Goal: Task Accomplishment & Management: Complete application form

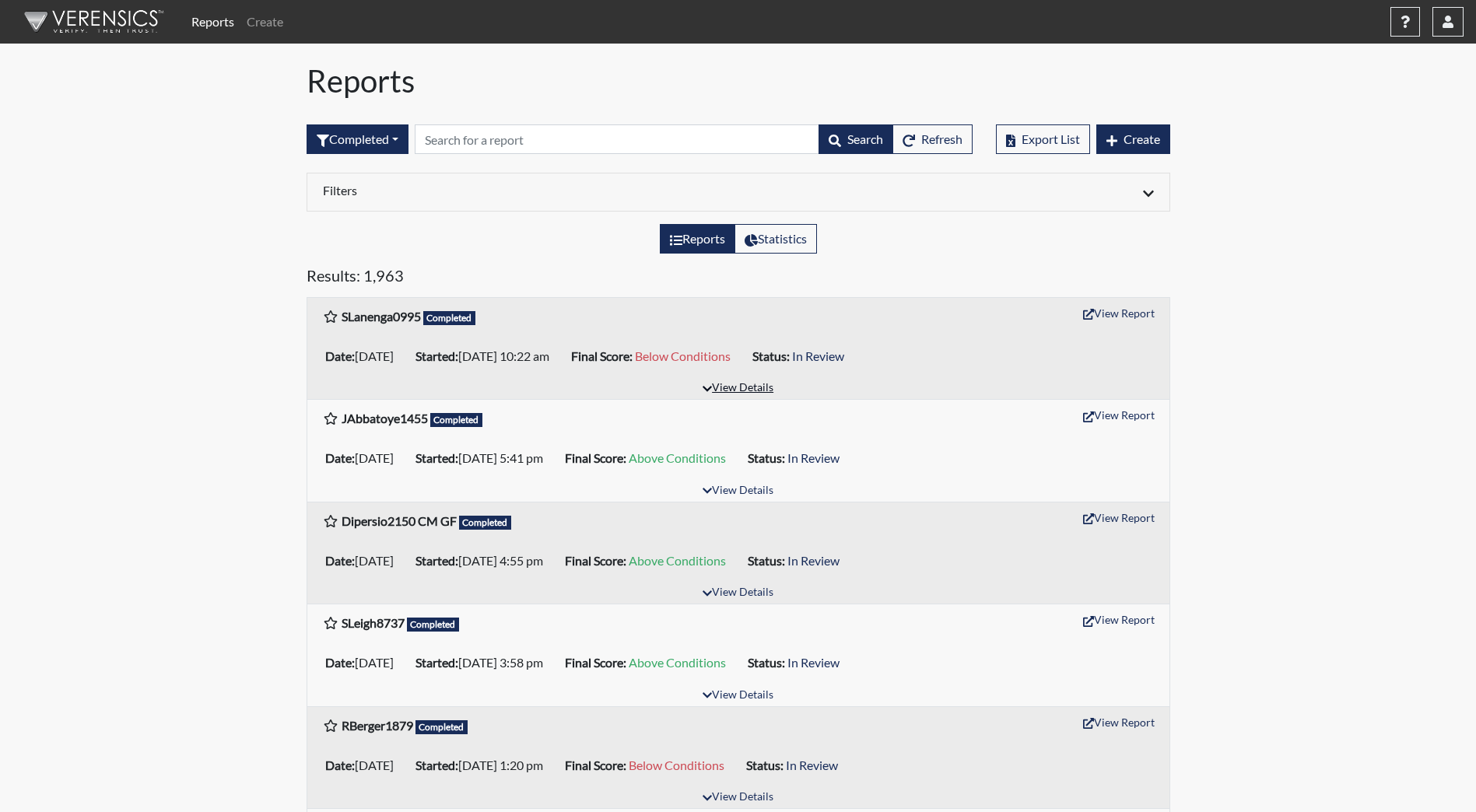
click at [739, 391] on button "View Details" at bounding box center [738, 388] width 85 height 21
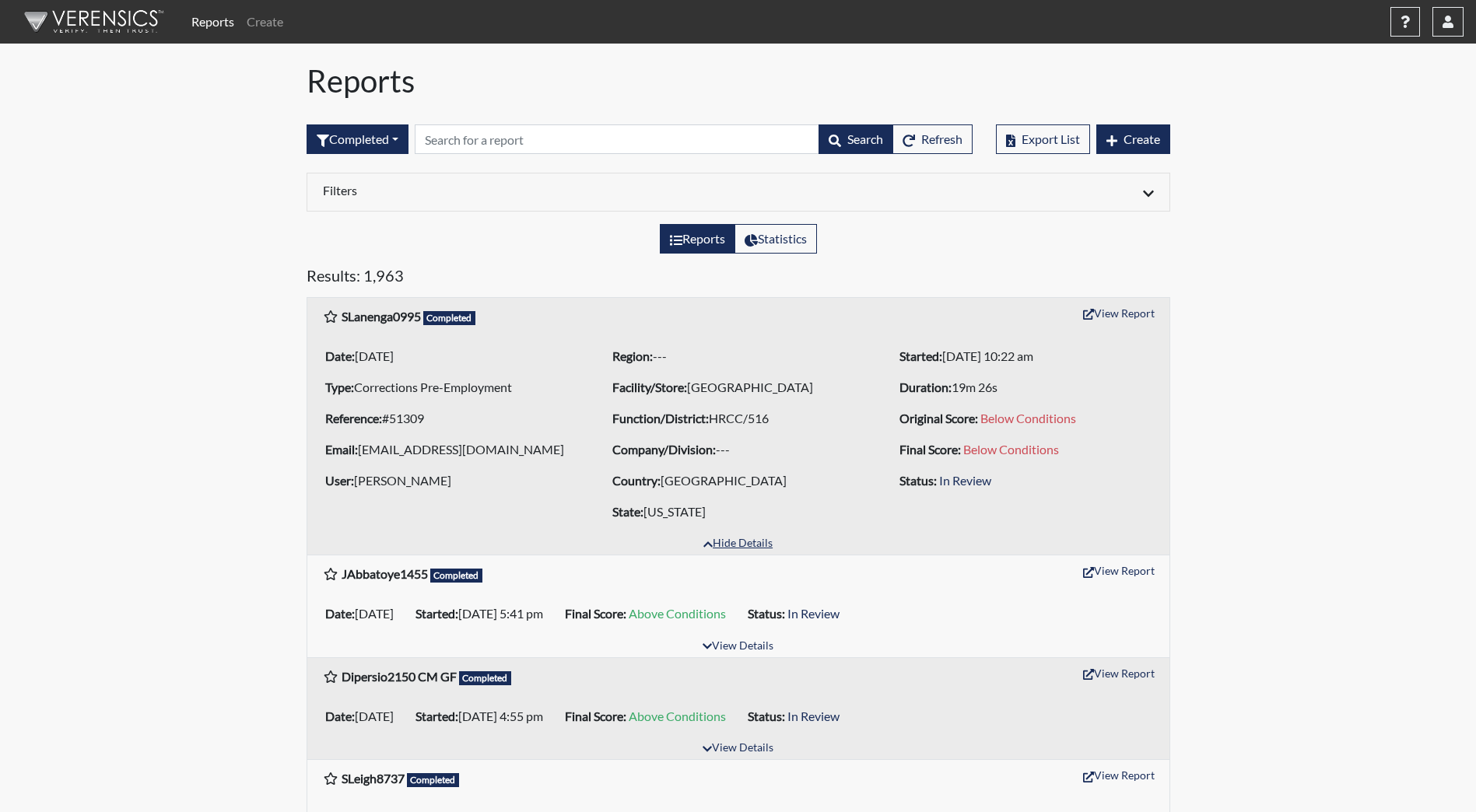
click at [734, 554] on button "Hide Details" at bounding box center [738, 544] width 83 height 21
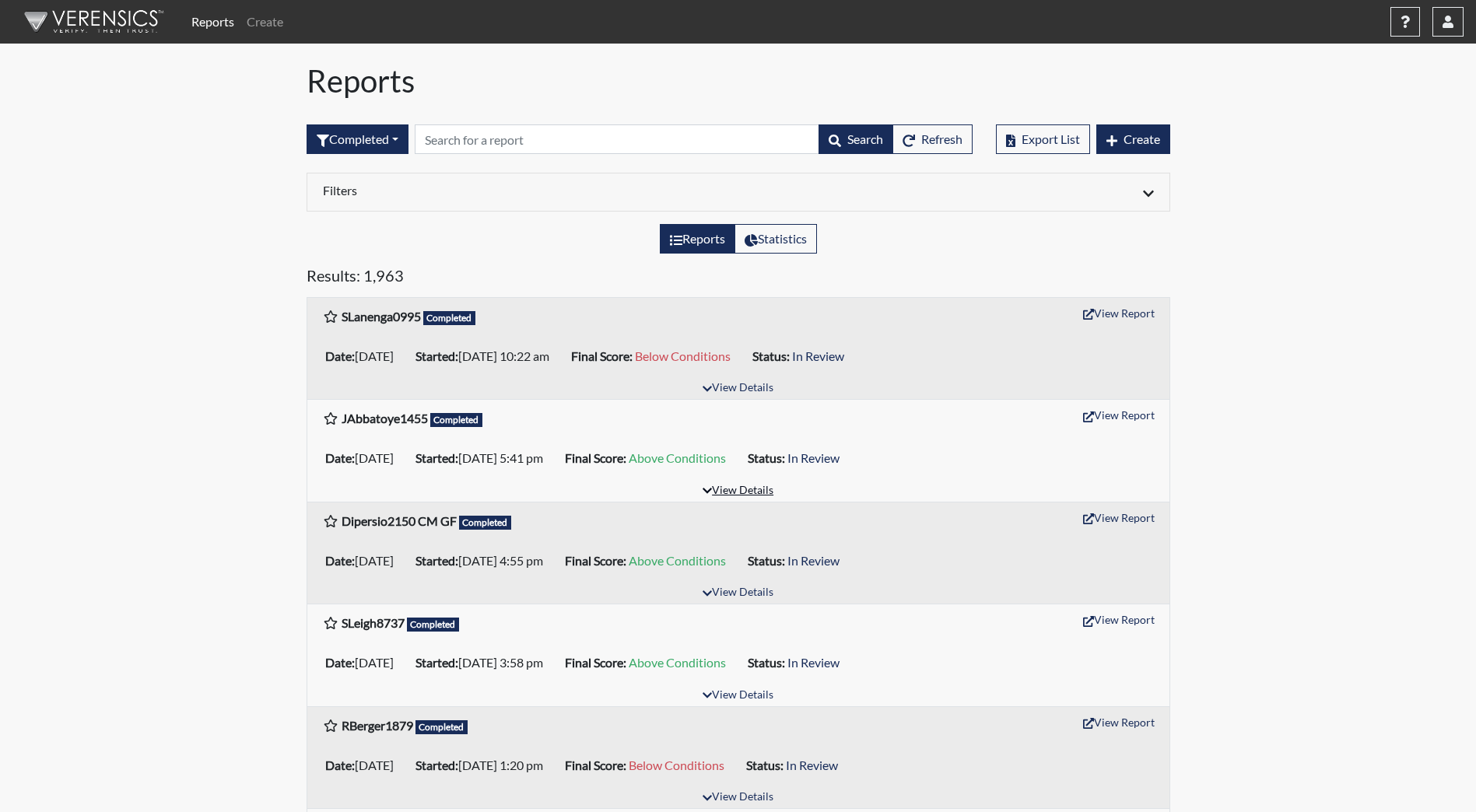
click at [728, 487] on button "View Details" at bounding box center [738, 491] width 85 height 21
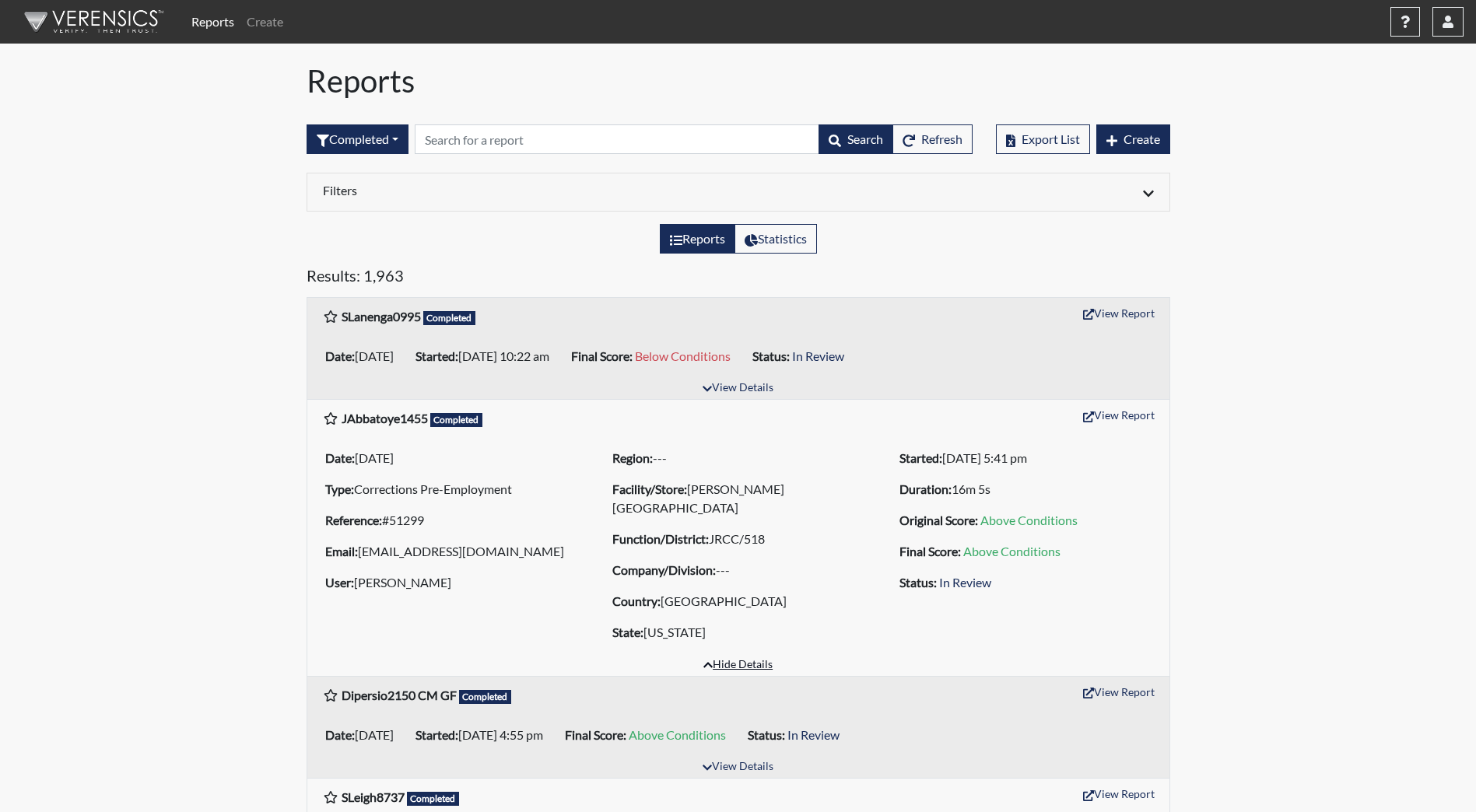
click at [736, 661] on button "Hide Details" at bounding box center [738, 665] width 83 height 21
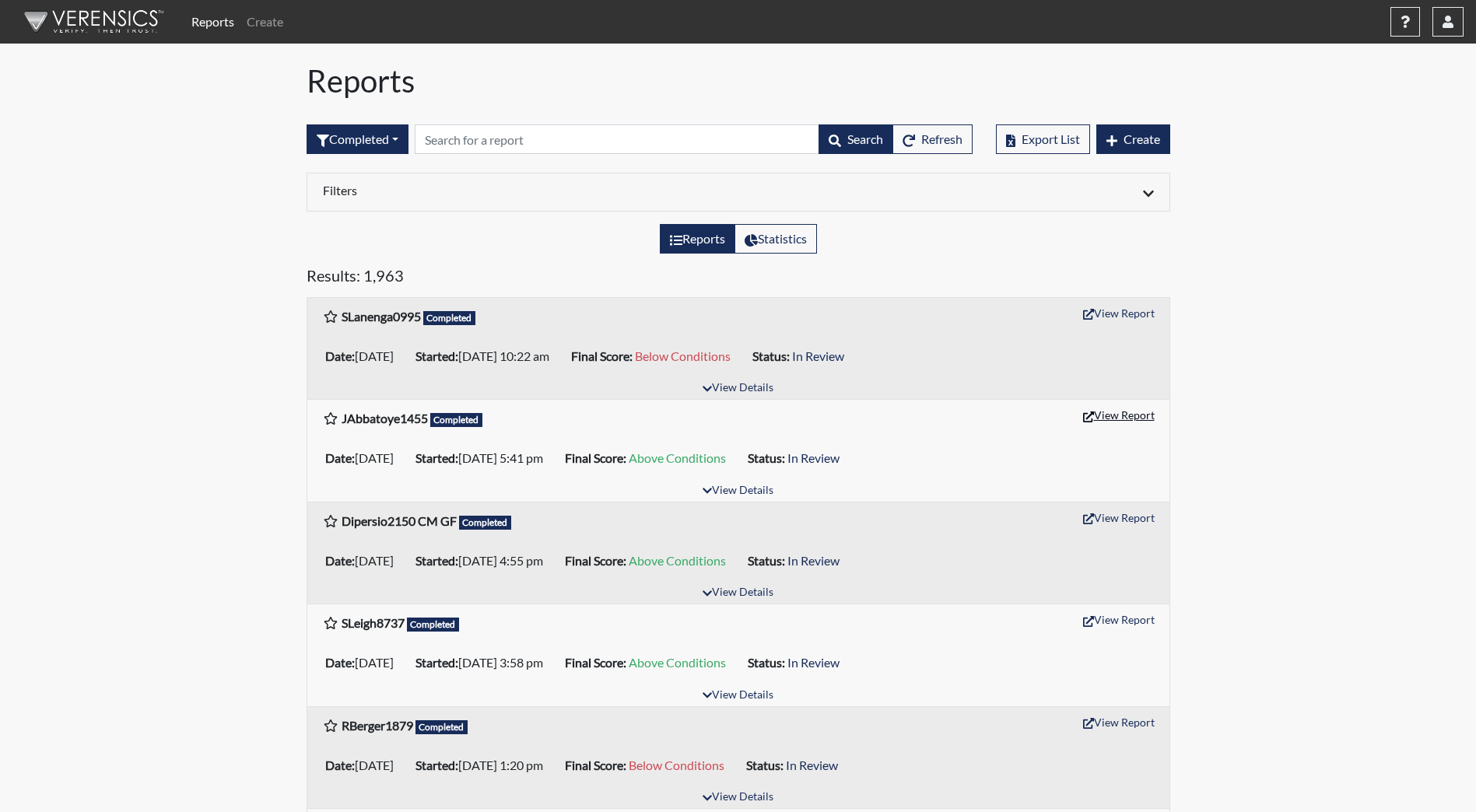
click at [1135, 415] on button "View Report" at bounding box center [1118, 415] width 86 height 24
click at [730, 698] on button "View Details" at bounding box center [738, 695] width 85 height 21
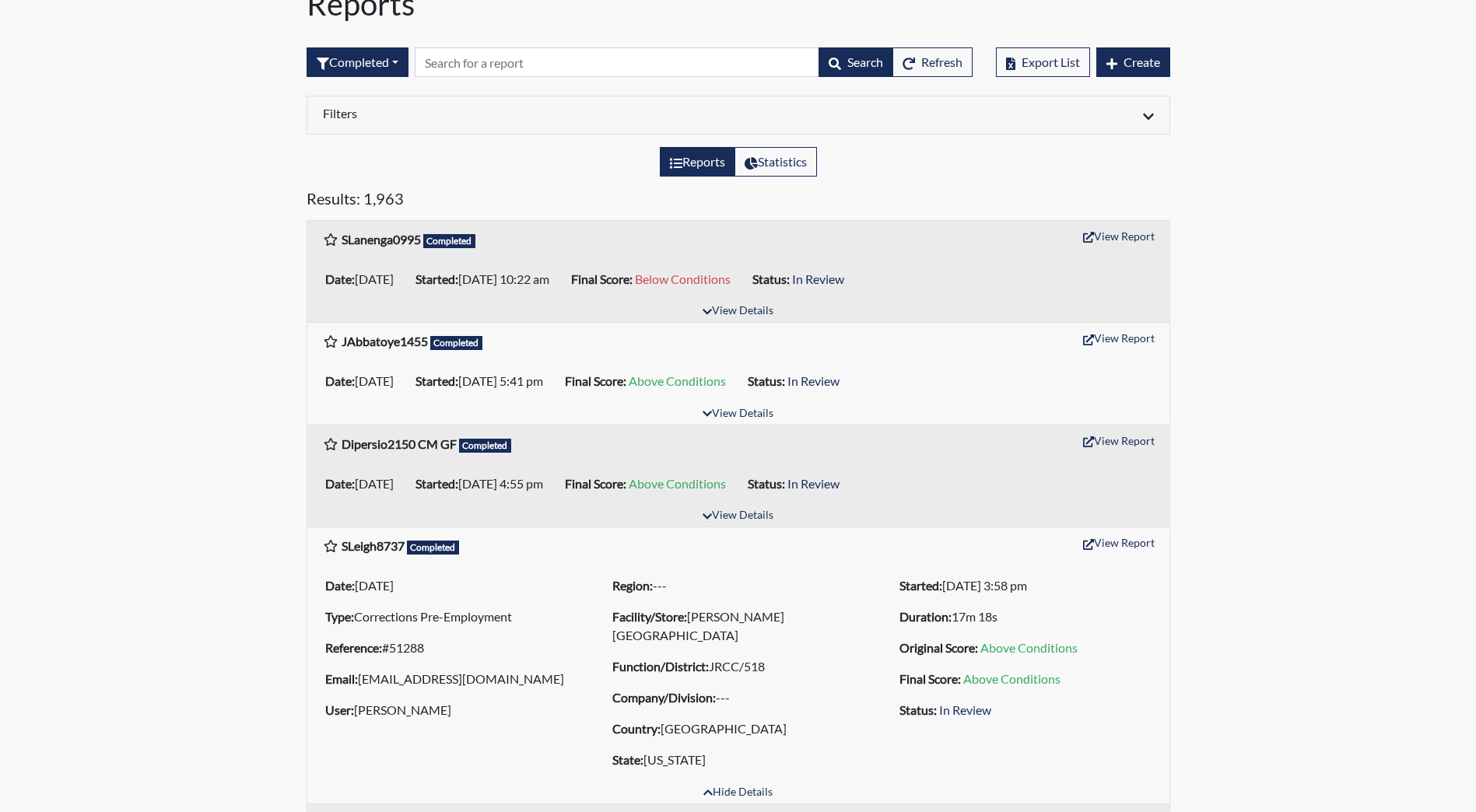
scroll to position [77, 0]
click at [1117, 542] on button "View Report" at bounding box center [1118, 541] width 86 height 24
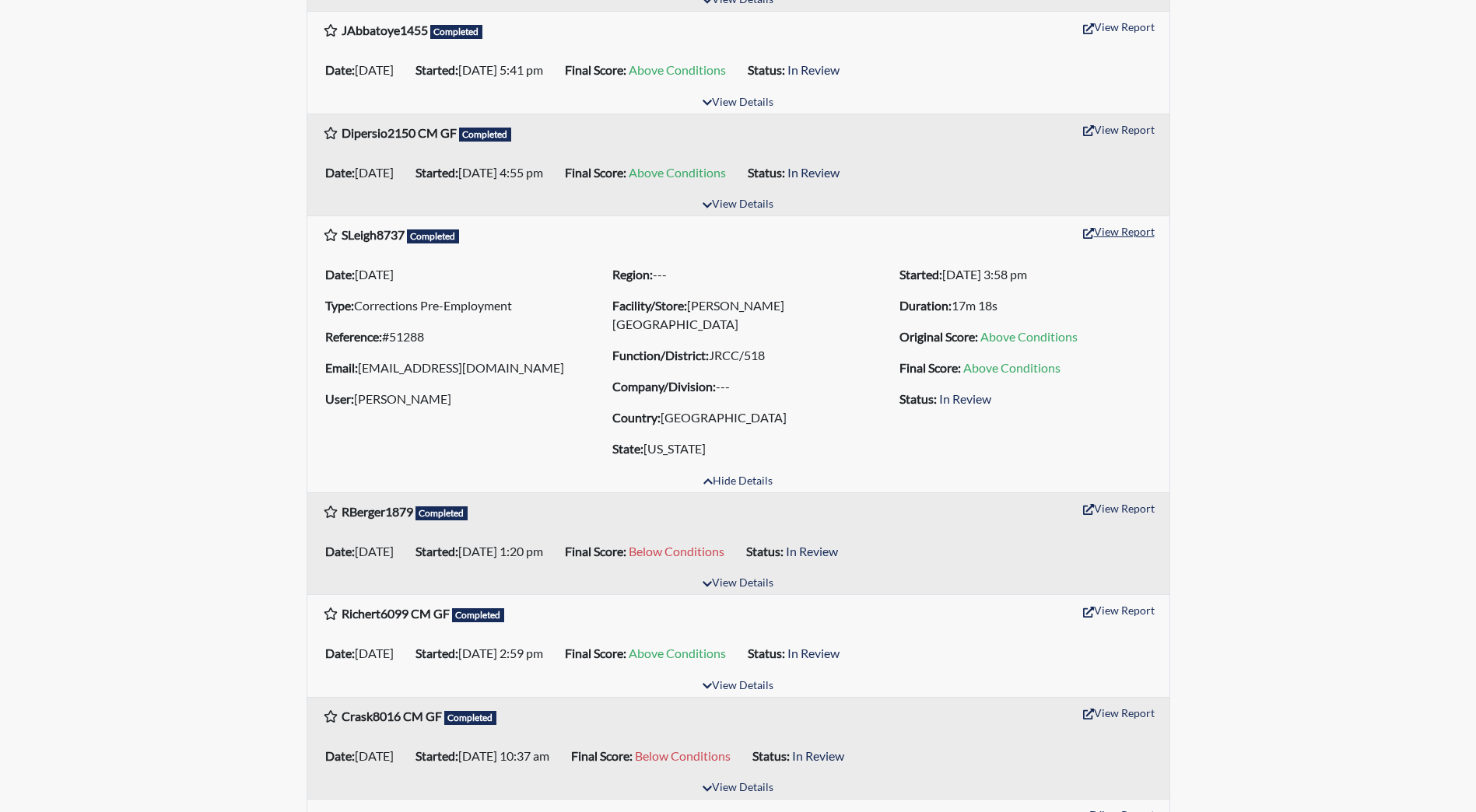
scroll to position [389, 0]
click at [719, 478] on button "Hide Details" at bounding box center [738, 481] width 83 height 21
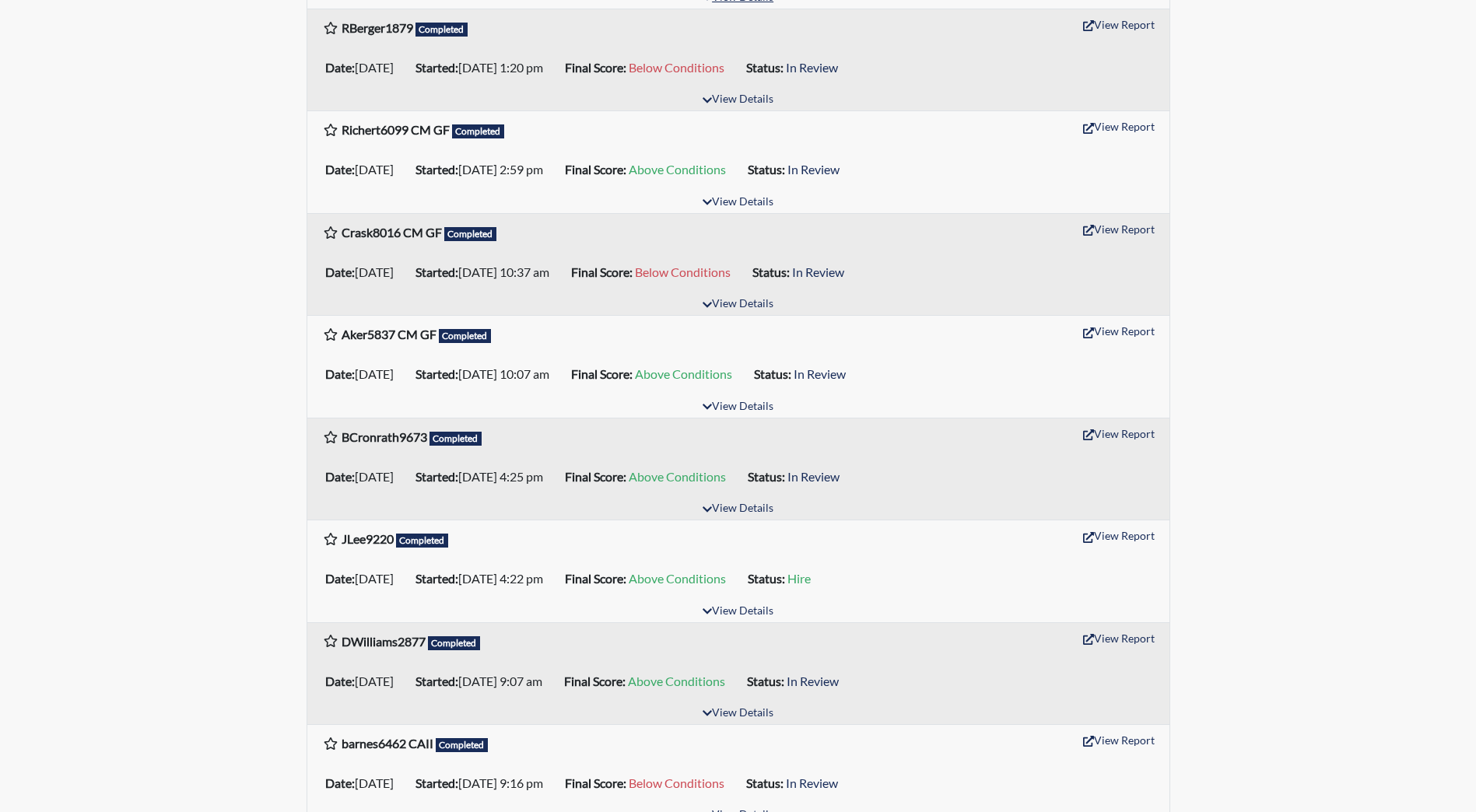
scroll to position [700, 0]
click at [1112, 432] on button "View Report" at bounding box center [1118, 431] width 86 height 24
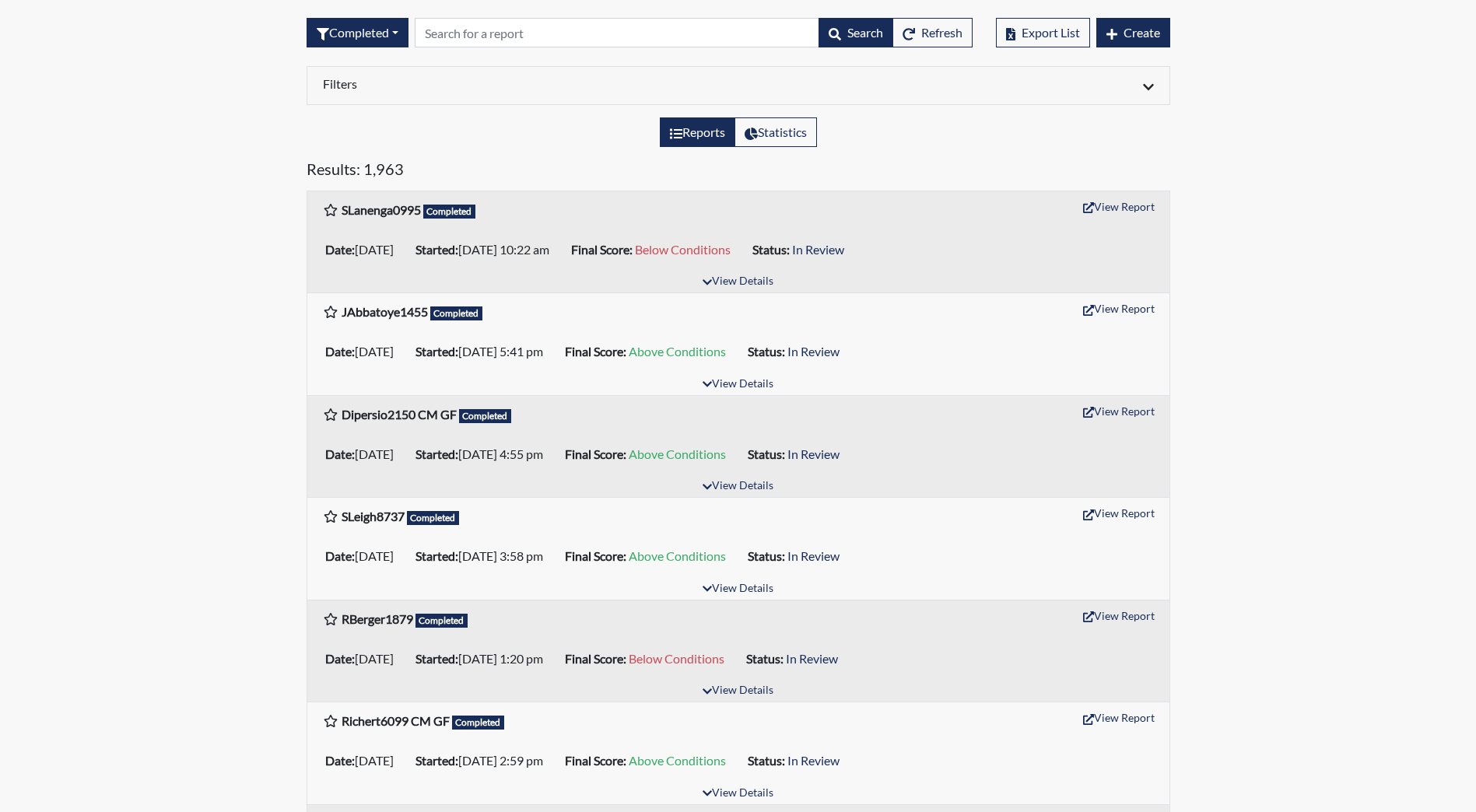
scroll to position [0, 0]
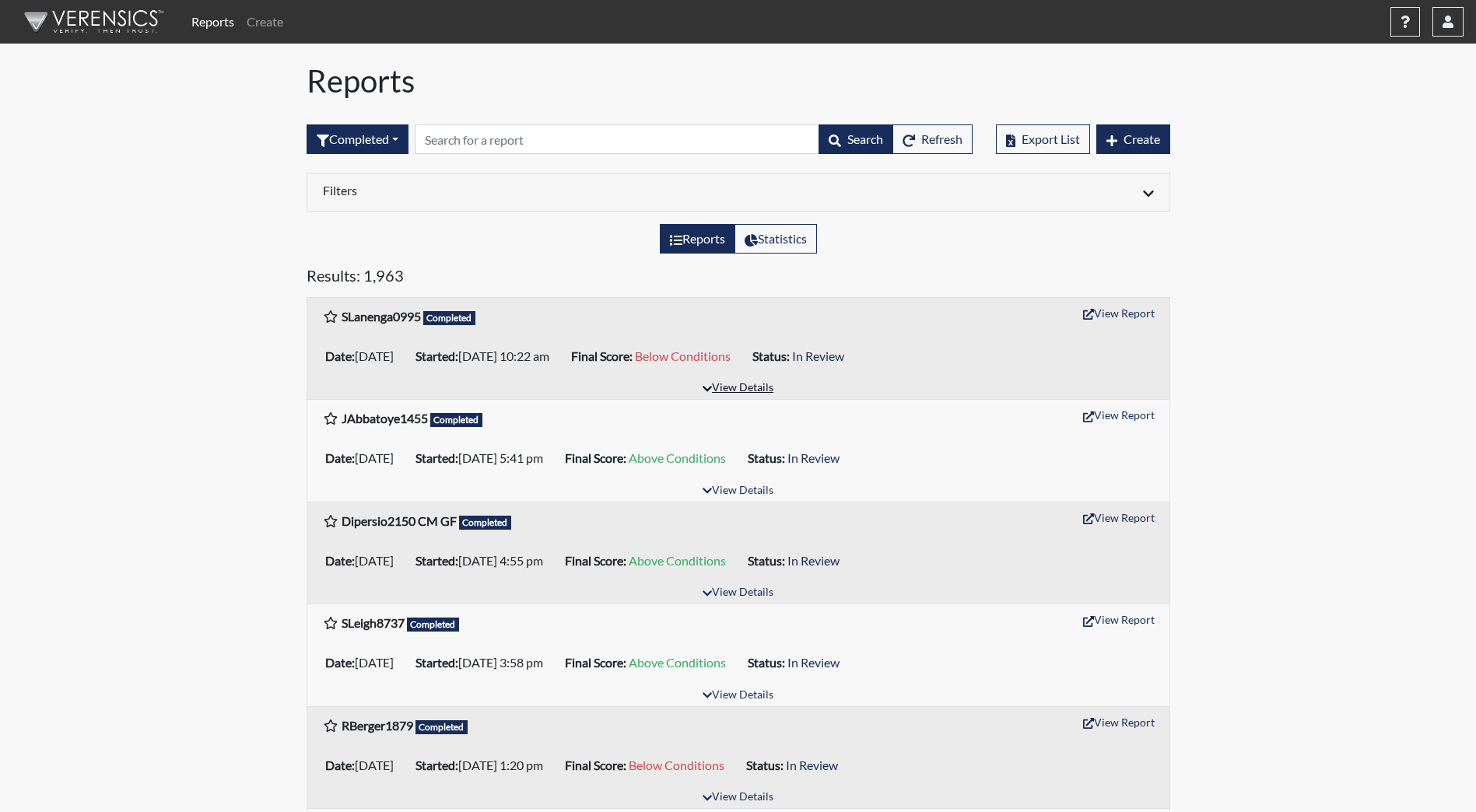
click at [724, 385] on button "View Details" at bounding box center [738, 388] width 85 height 21
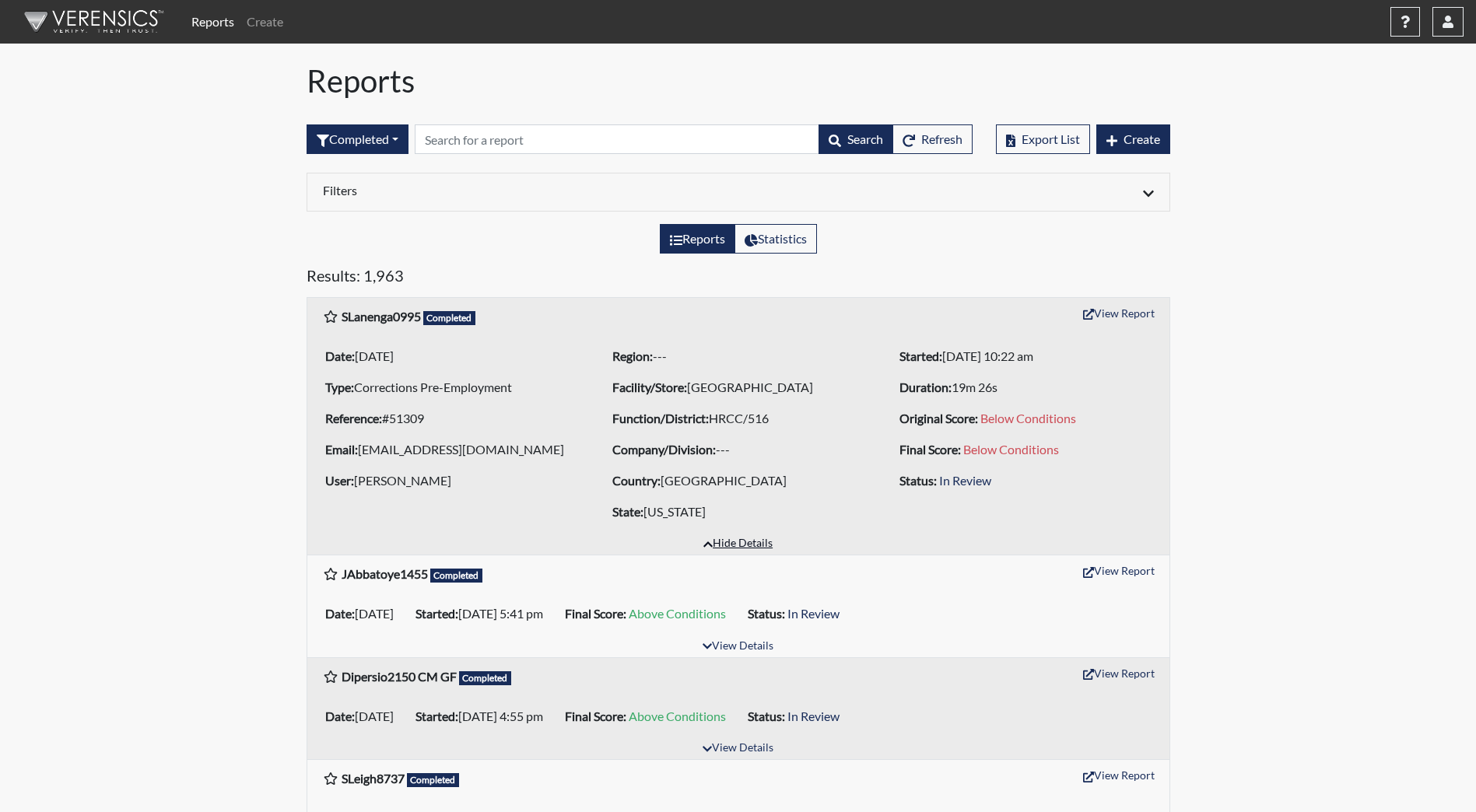
click at [735, 554] on button "Hide Details" at bounding box center [738, 544] width 83 height 21
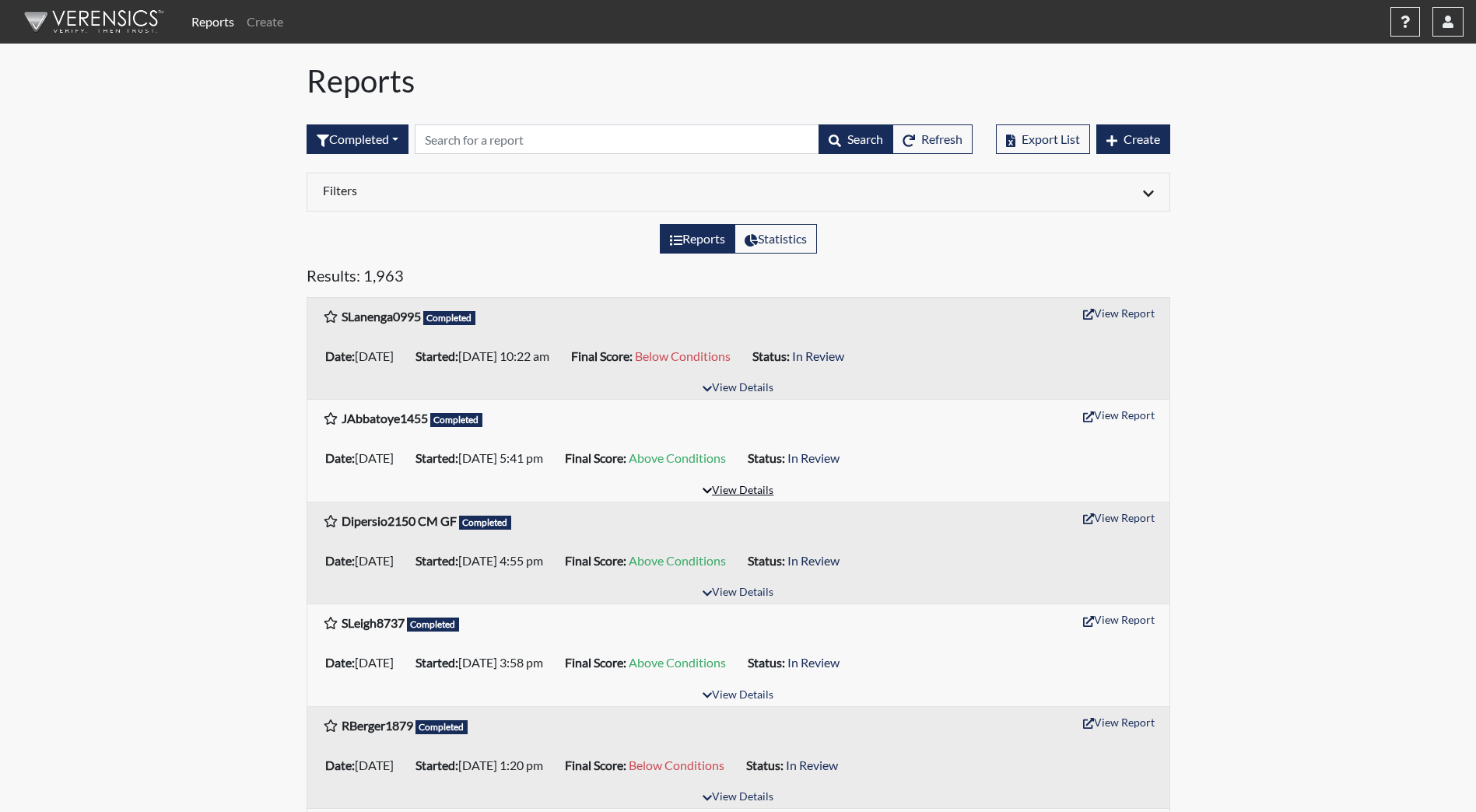
click at [737, 483] on button "View Details" at bounding box center [738, 491] width 85 height 21
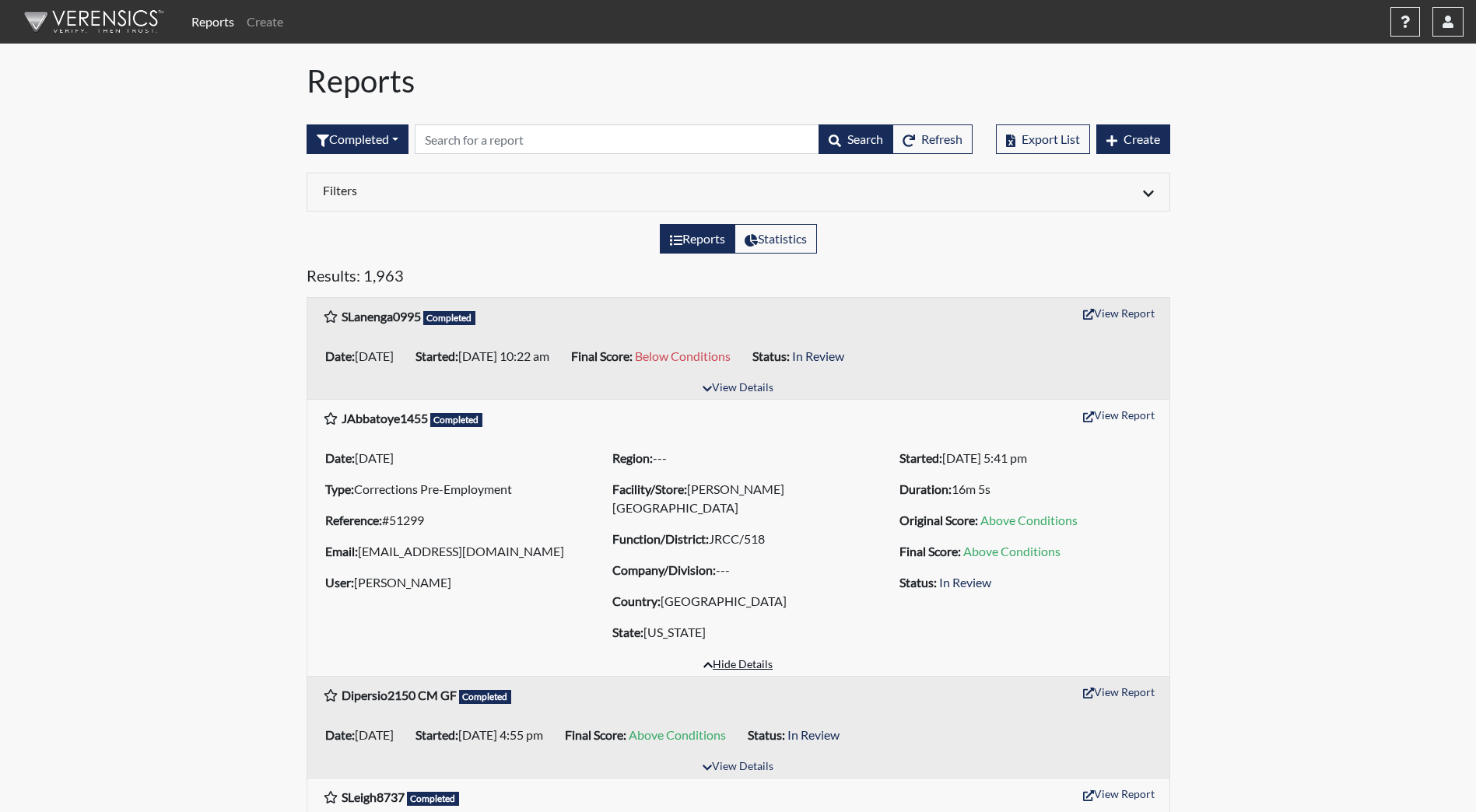
click at [749, 665] on button "Hide Details" at bounding box center [738, 665] width 83 height 21
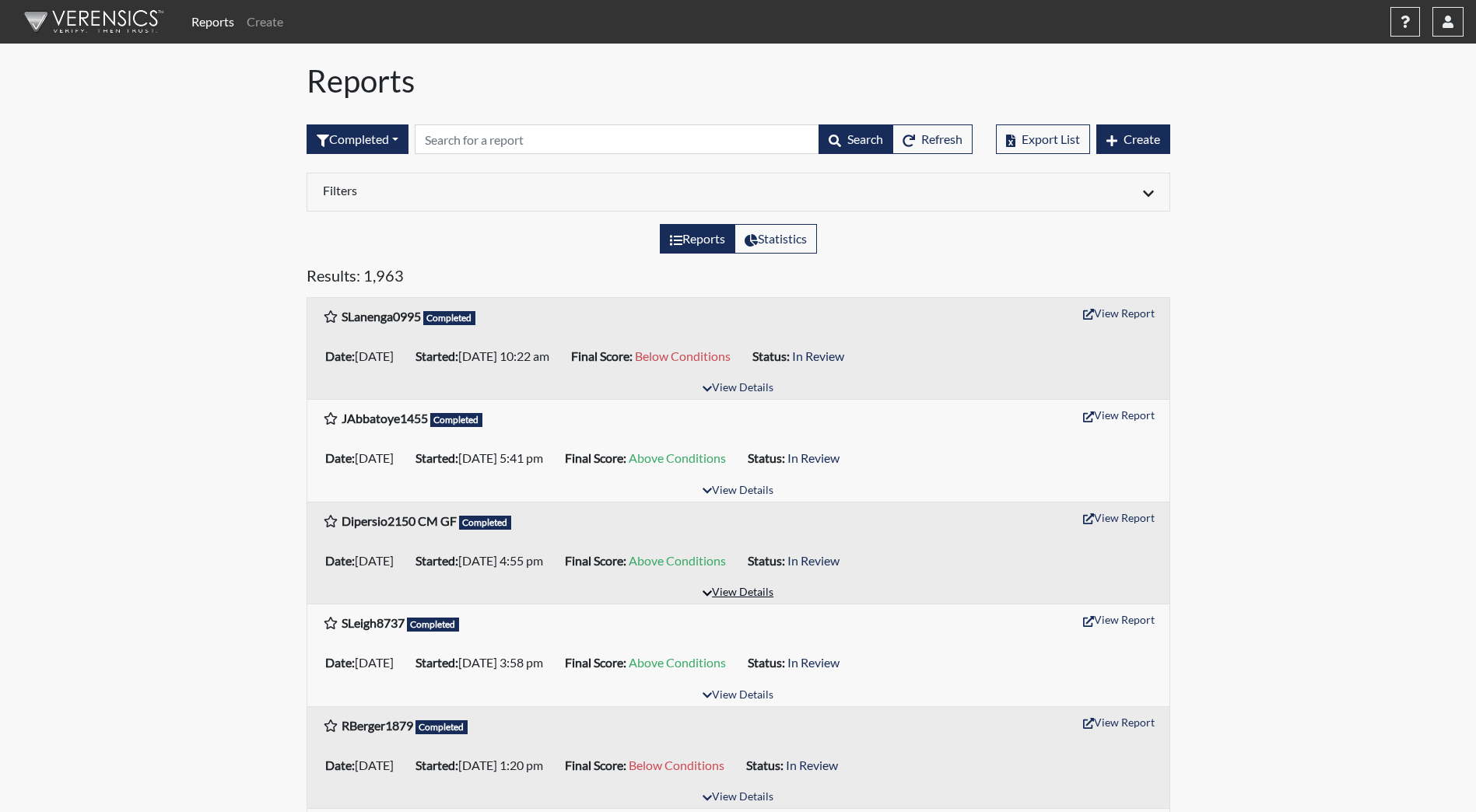
click at [748, 583] on button "View Details" at bounding box center [738, 593] width 85 height 21
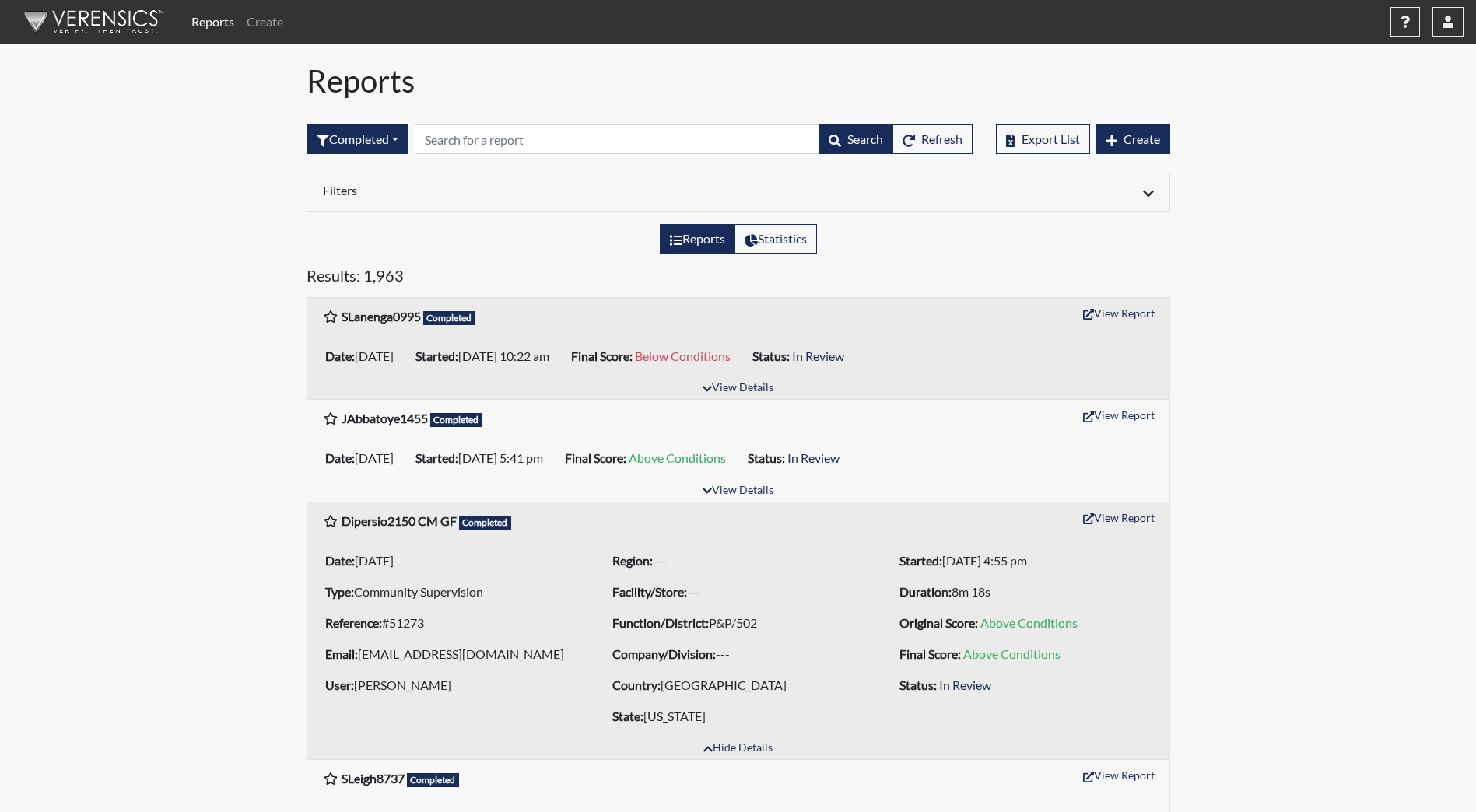
click at [736, 735] on div "Date: [DATE] Type: Community Supervision Reference: #51273 Email: [EMAIL_ADDRES…" at bounding box center [738, 637] width 862 height 199
click at [738, 738] on button "Hide Details" at bounding box center [738, 749] width 83 height 21
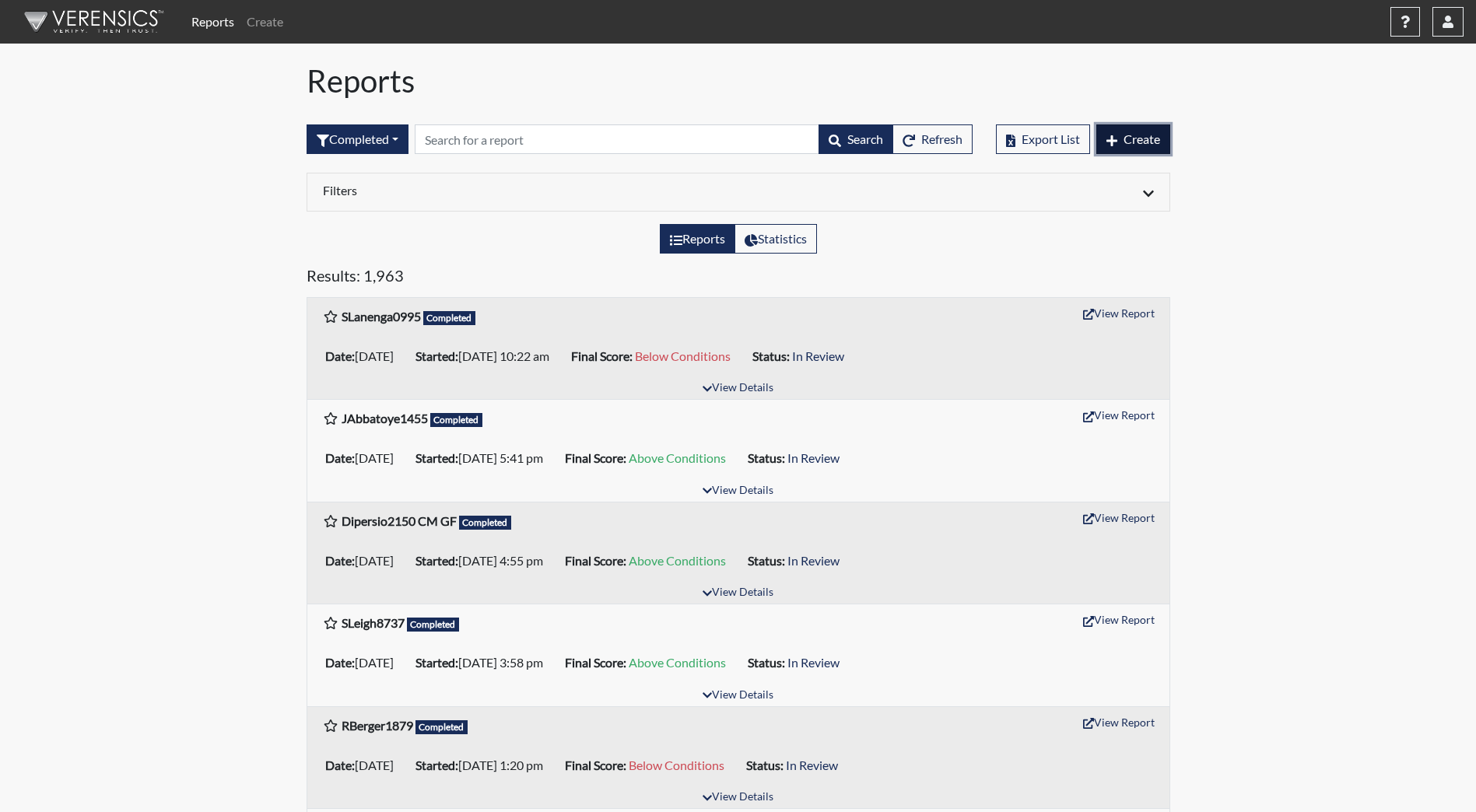
click at [1141, 132] on button "Create" at bounding box center [1132, 139] width 74 height 30
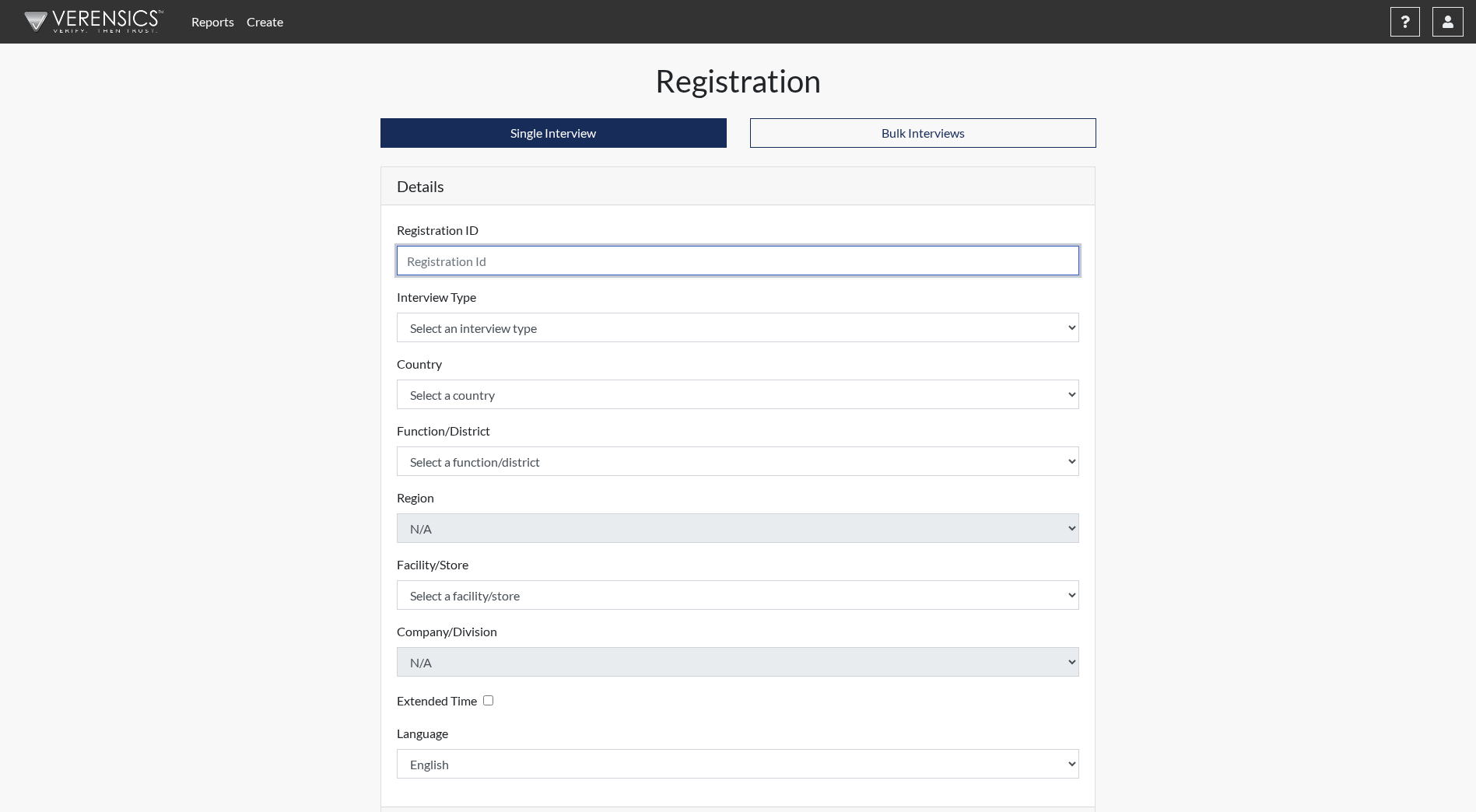
click at [629, 262] on input "text" at bounding box center [738, 260] width 683 height 30
type input "SZachmeier9201"
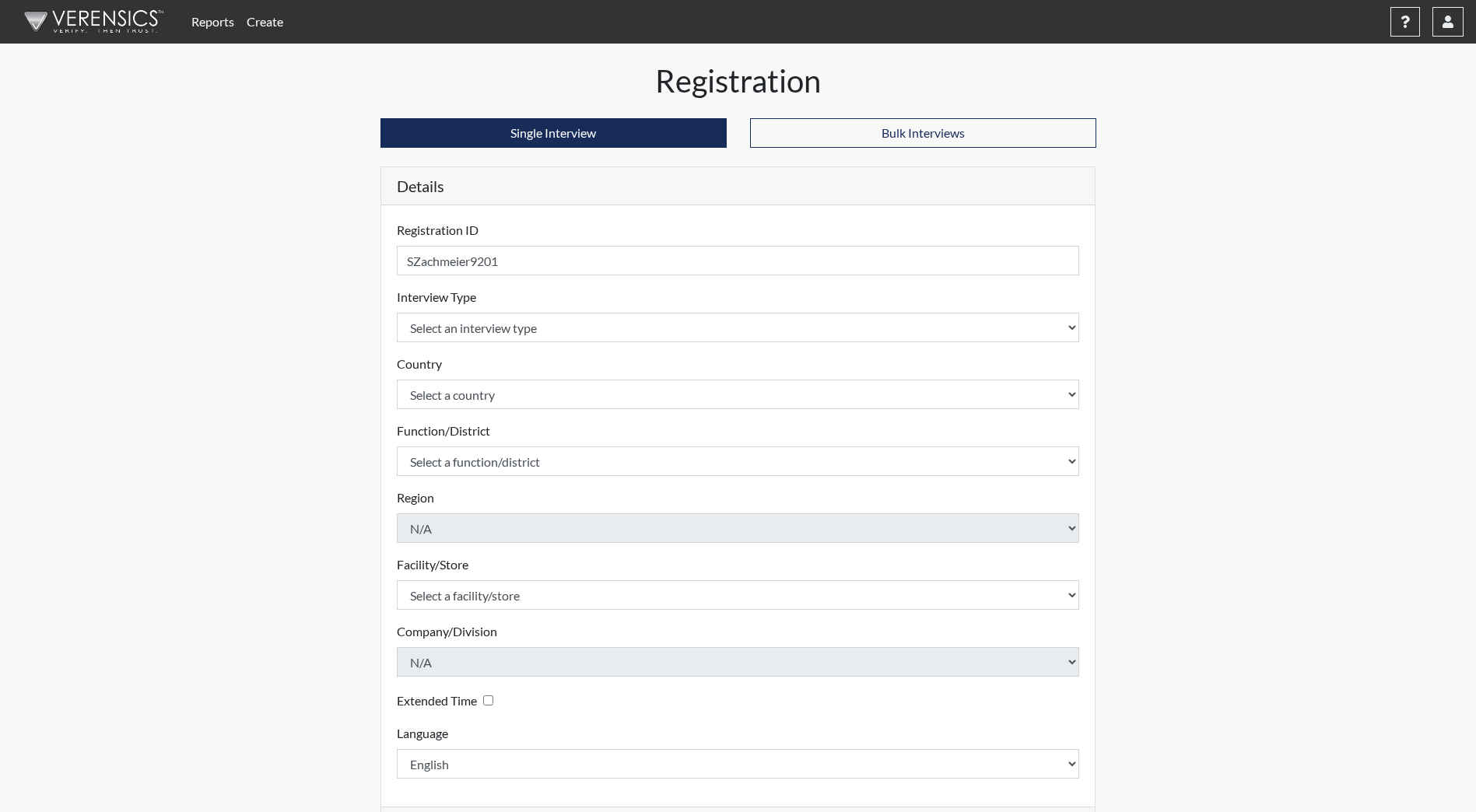
click at [666, 343] on form "Registration ID SZachmeier9201 Please provide a registration ID. Interview Type…" at bounding box center [738, 499] width 683 height 557
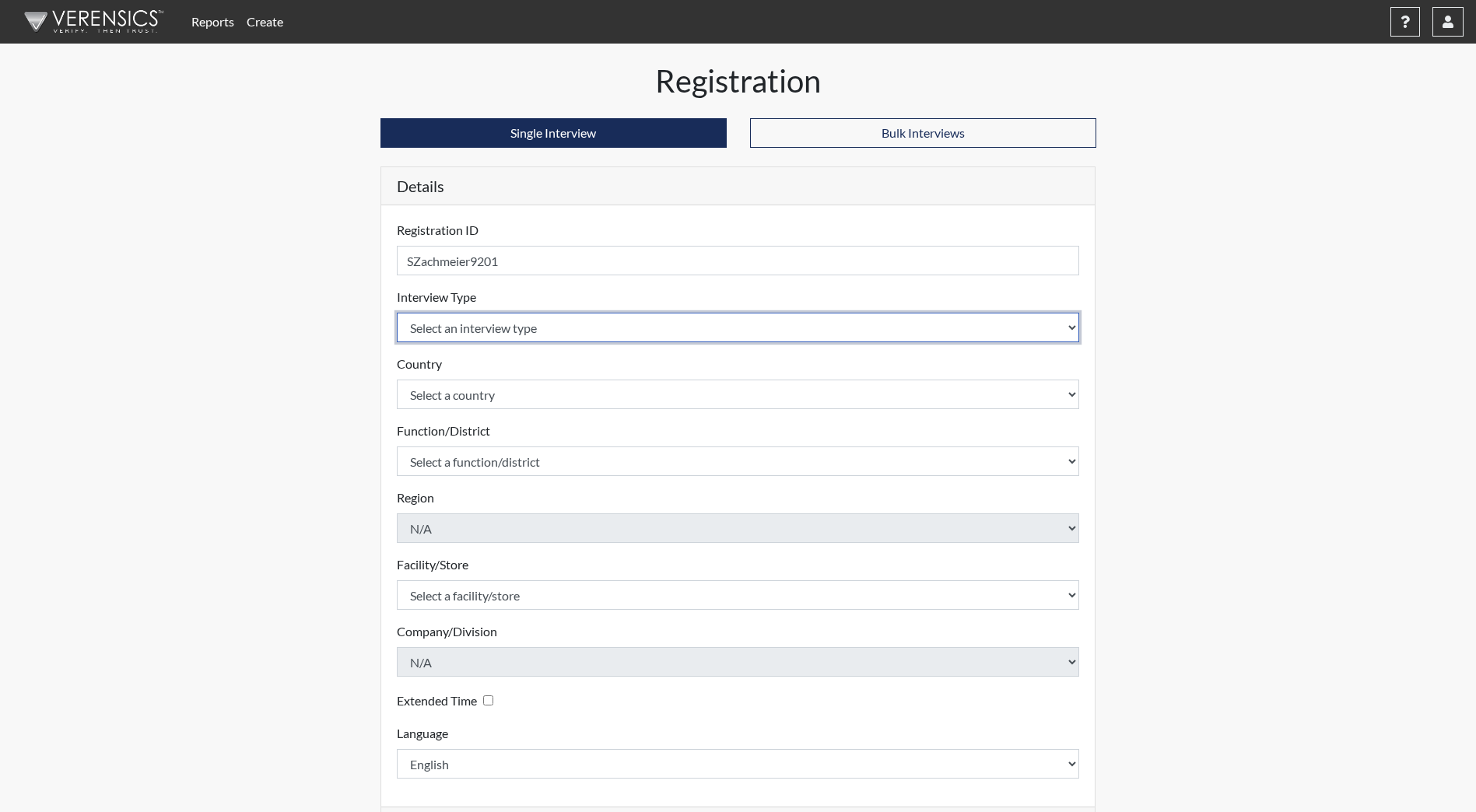
click at [626, 325] on select "Select an interview type Community Supervision Corrections Pre-Employment Pre-E…" at bounding box center [738, 328] width 683 height 30
select select "ff733e93-e1bf-11ea-9c9f-0eff0cf7eb8f"
click at [397, 313] on select "Select an interview type Community Supervision Corrections Pre-Employment Pre-E…" at bounding box center [738, 328] width 683 height 30
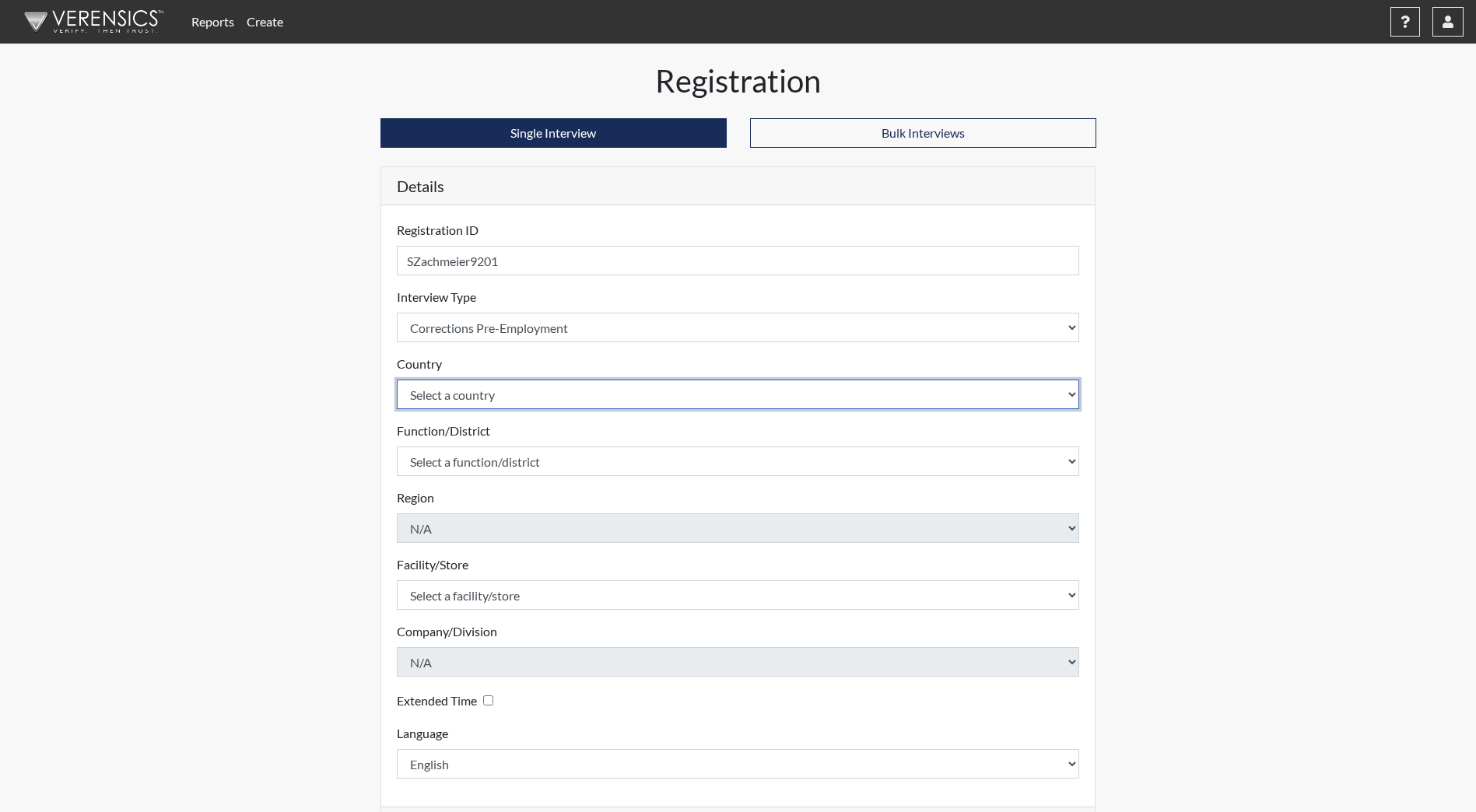
click at [553, 391] on select "Select a country [GEOGRAPHIC_DATA] [GEOGRAPHIC_DATA]" at bounding box center [738, 395] width 683 height 30
select select "united-states-of-[GEOGRAPHIC_DATA]"
click at [397, 380] on select "Select a country [GEOGRAPHIC_DATA] [GEOGRAPHIC_DATA]" at bounding box center [738, 395] width 683 height 30
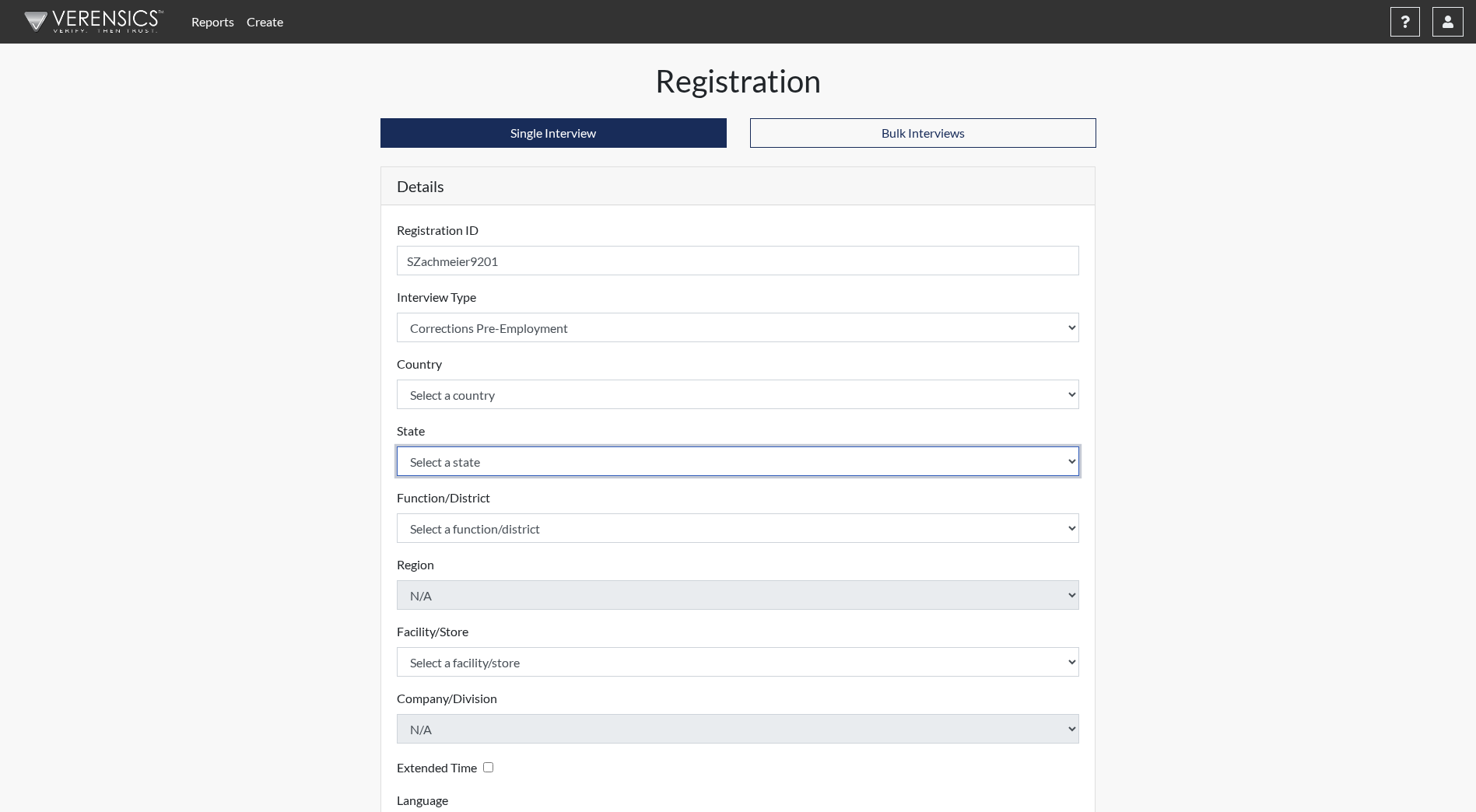
click at [515, 461] on select "Select a state [US_STATE] [US_STATE] [US_STATE] [US_STATE] [US_STATE] [US_STATE…" at bounding box center [738, 461] width 683 height 30
select select "ND"
click at [397, 446] on select "Select a state [US_STATE] [US_STATE] [US_STATE] [US_STATE] [US_STATE] [US_STATE…" at bounding box center [738, 461] width 683 height 30
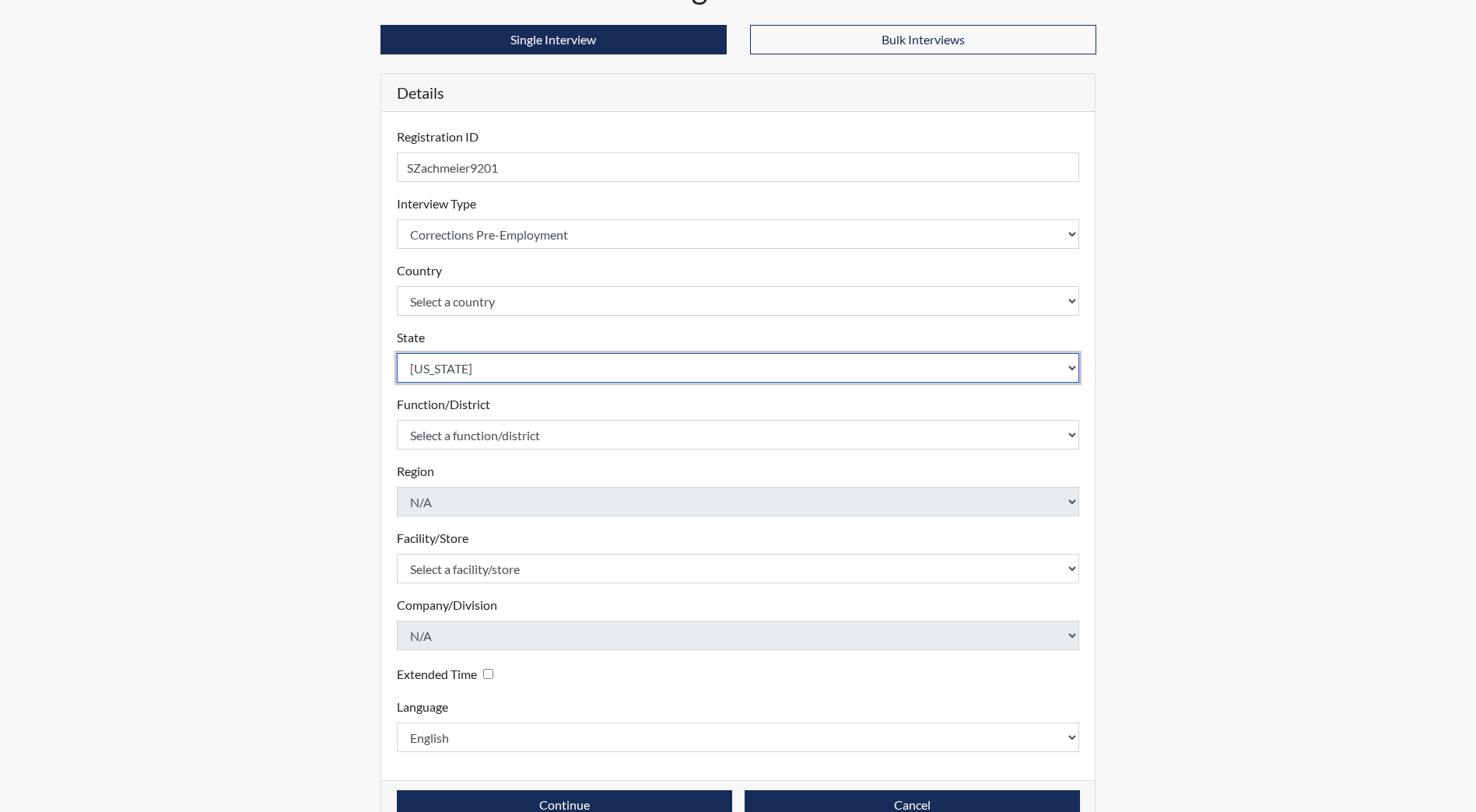
scroll to position [130, 0]
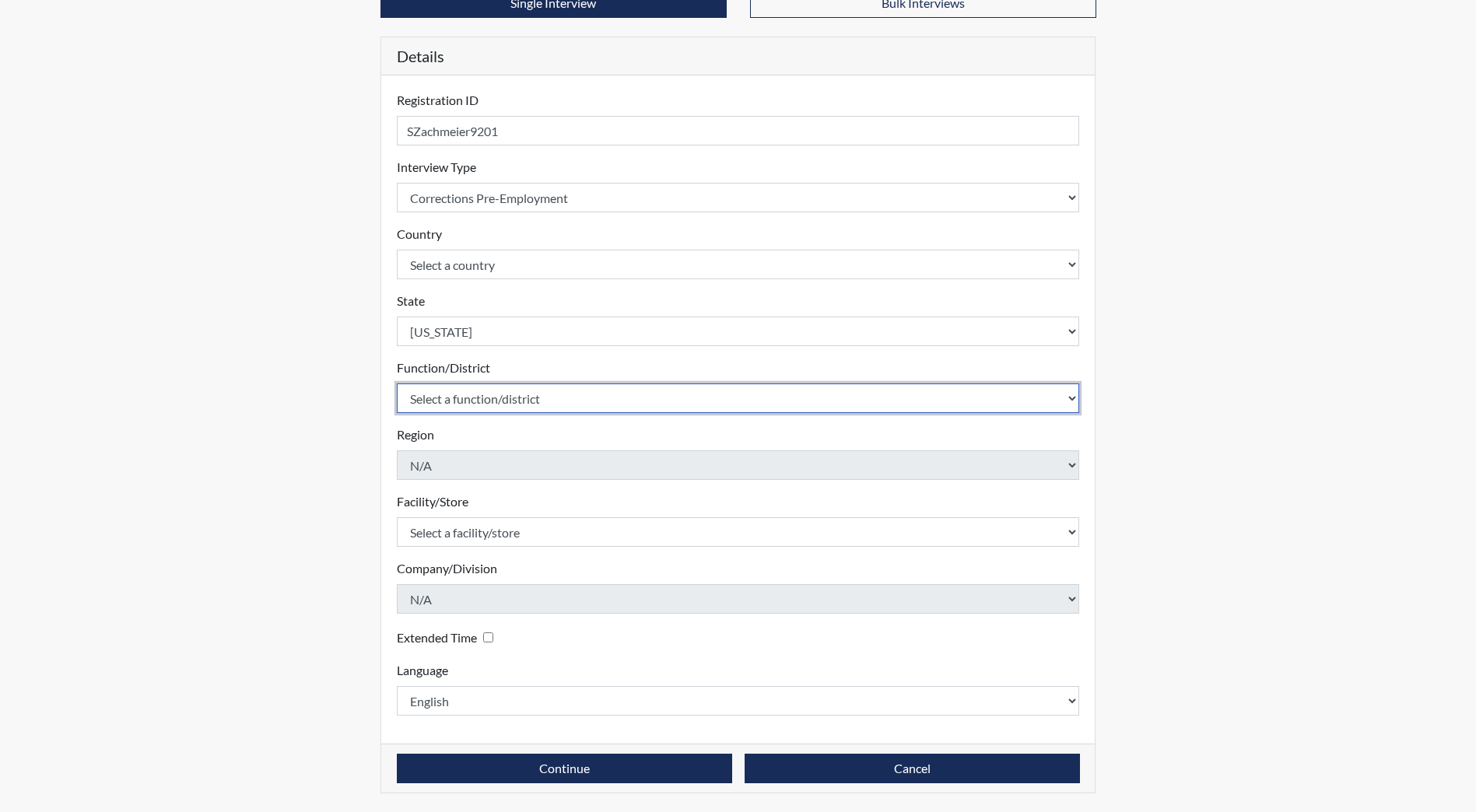
drag, startPoint x: 492, startPoint y: 392, endPoint x: 497, endPoint y: 411, distance: 19.6
click at [493, 393] on select "Select a function/district Central Office/530 DJS Community/224 HRCC/516 JRCC/5…" at bounding box center [738, 399] width 683 height 30
select select "e2afb5f8-f4eb-4dcf-80a4-ccc1b0dc4df0"
click at [397, 384] on select "Select a function/district Central Office/530 DJS Community/224 HRCC/516 JRCC/5…" at bounding box center [738, 399] width 683 height 30
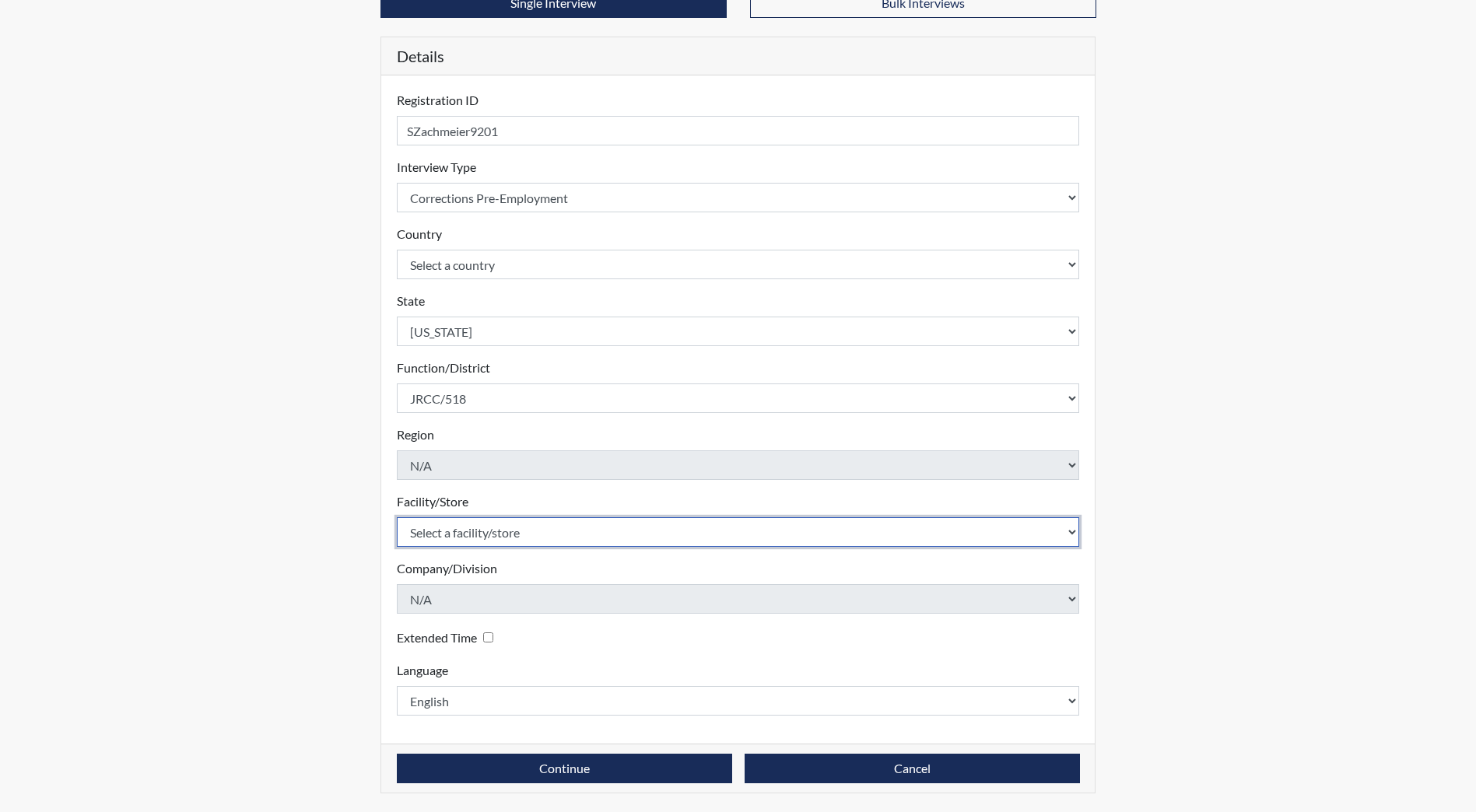
click at [520, 530] on select "Select a facility/store [GEOGRAPHIC_DATA] [PERSON_NAME][GEOGRAPHIC_DATA] [US_ST…" at bounding box center [738, 532] width 683 height 30
select select "98df86d5-ace5-42b8-a35c-ae8b77e46ca8"
click at [397, 517] on select "Select a facility/store [GEOGRAPHIC_DATA] [PERSON_NAME][GEOGRAPHIC_DATA] [US_ST…" at bounding box center [738, 532] width 683 height 30
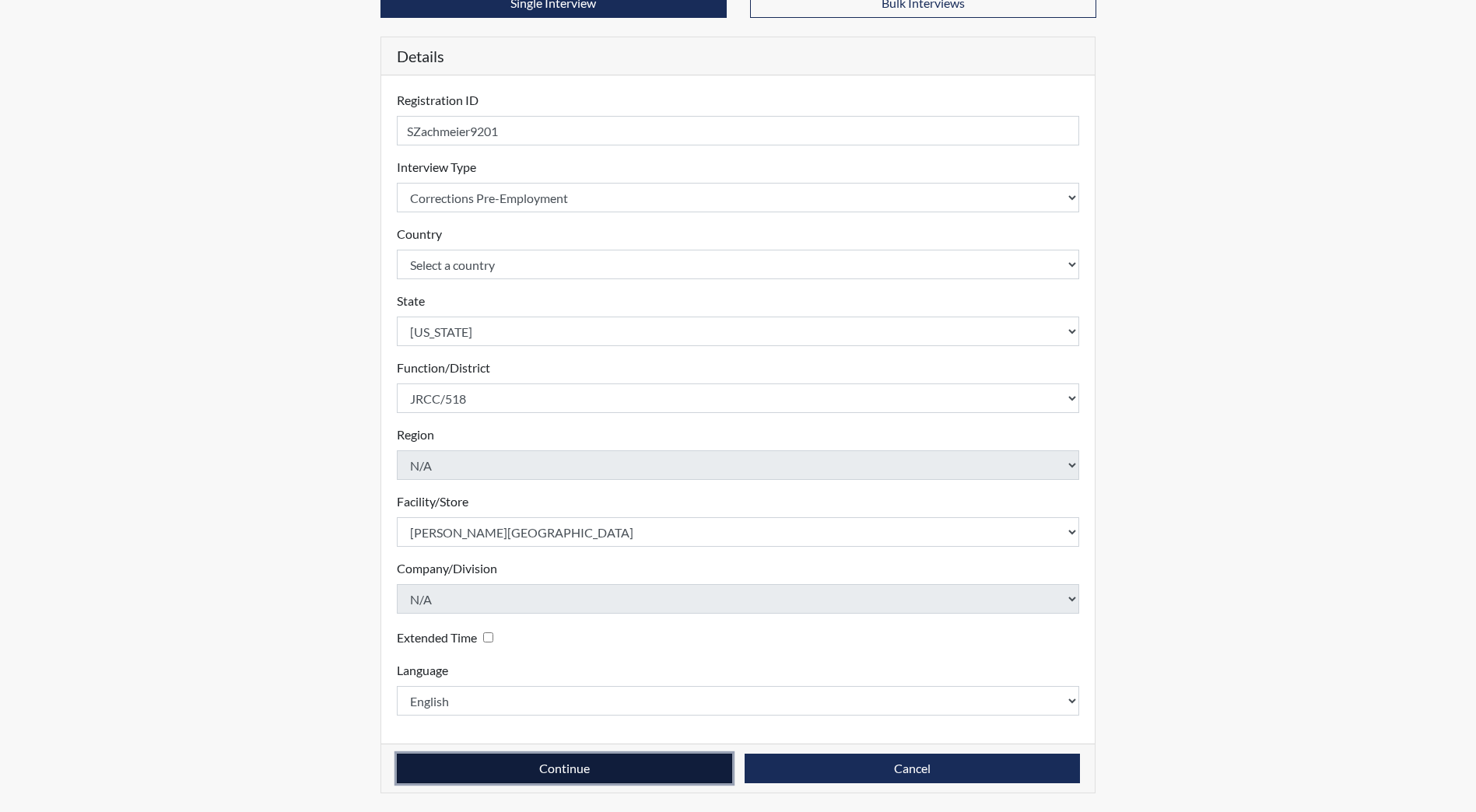
click at [539, 767] on button "Continue" at bounding box center [564, 768] width 335 height 30
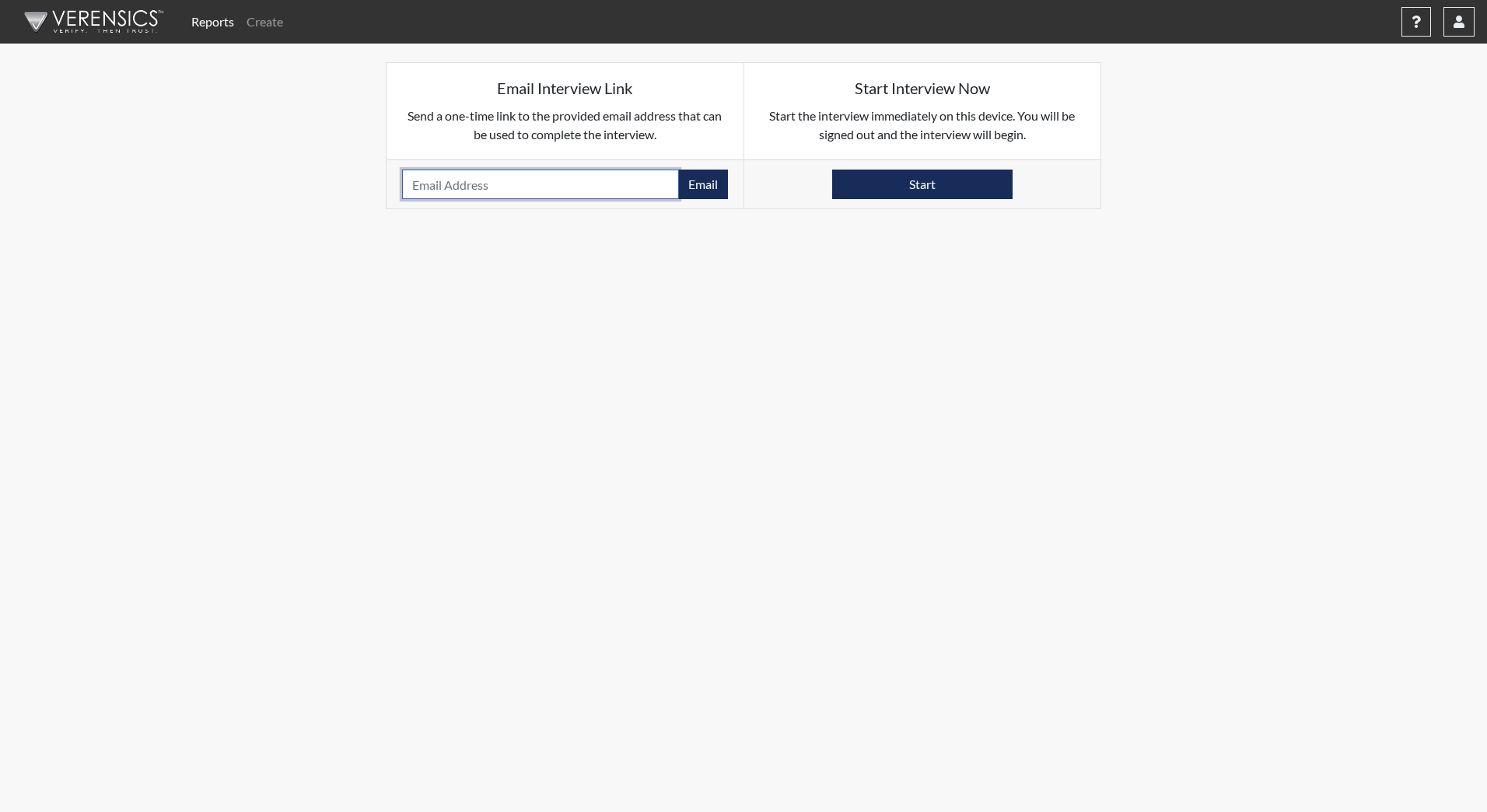
click at [457, 196] on input "email" at bounding box center [540, 185] width 277 height 30
type input "[PERSON_NAME][EMAIL_ADDRESS][PERSON_NAME][DOMAIN_NAME]"
click at [697, 187] on button "Email" at bounding box center [703, 185] width 49 height 30
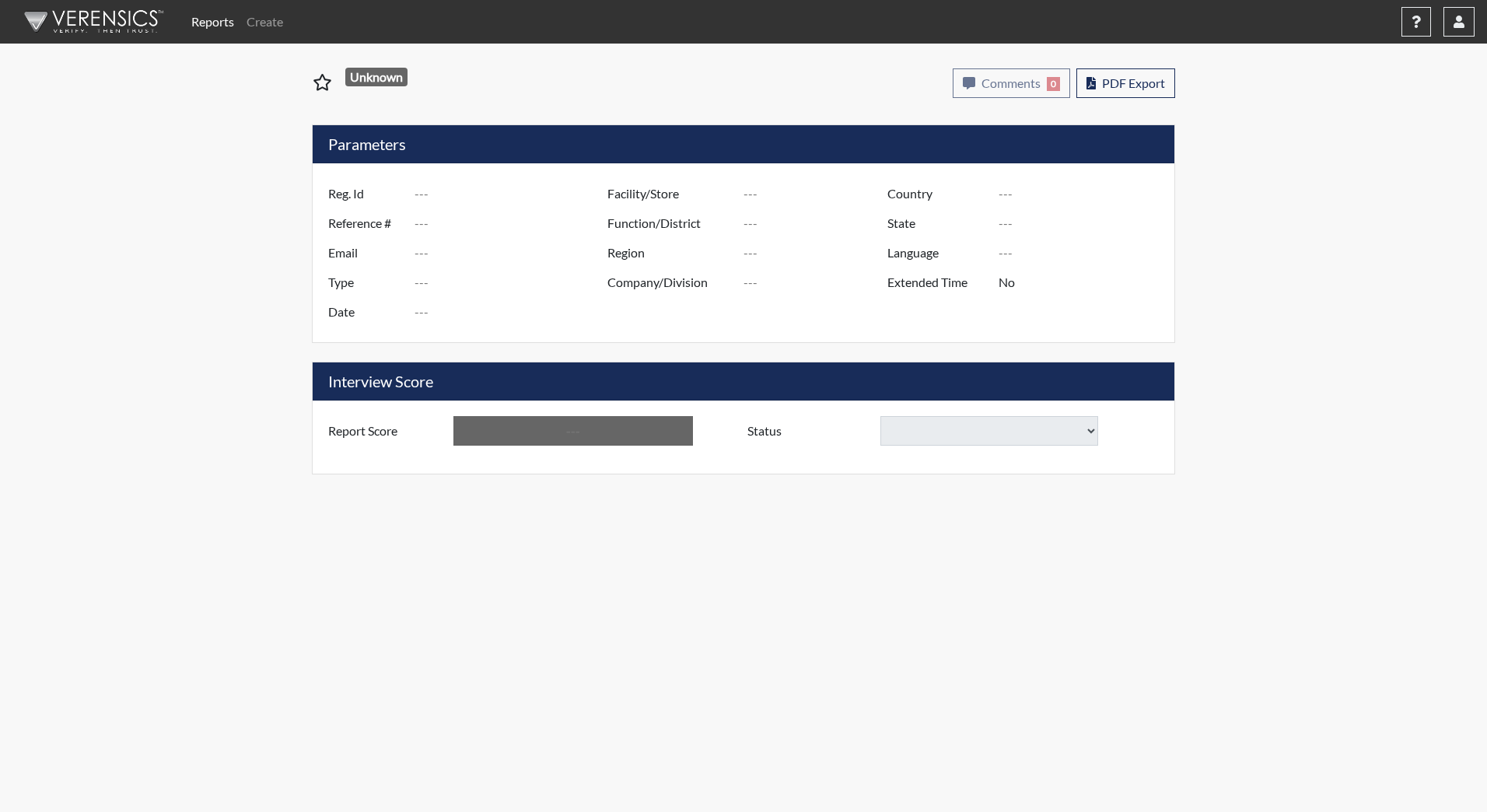
type input "JAbbatoye1455"
type input "51299"
type input "abbatoyej@gmail.com"
type input "Corrections Pre-Employment"
type input "Sep 15, 2025"
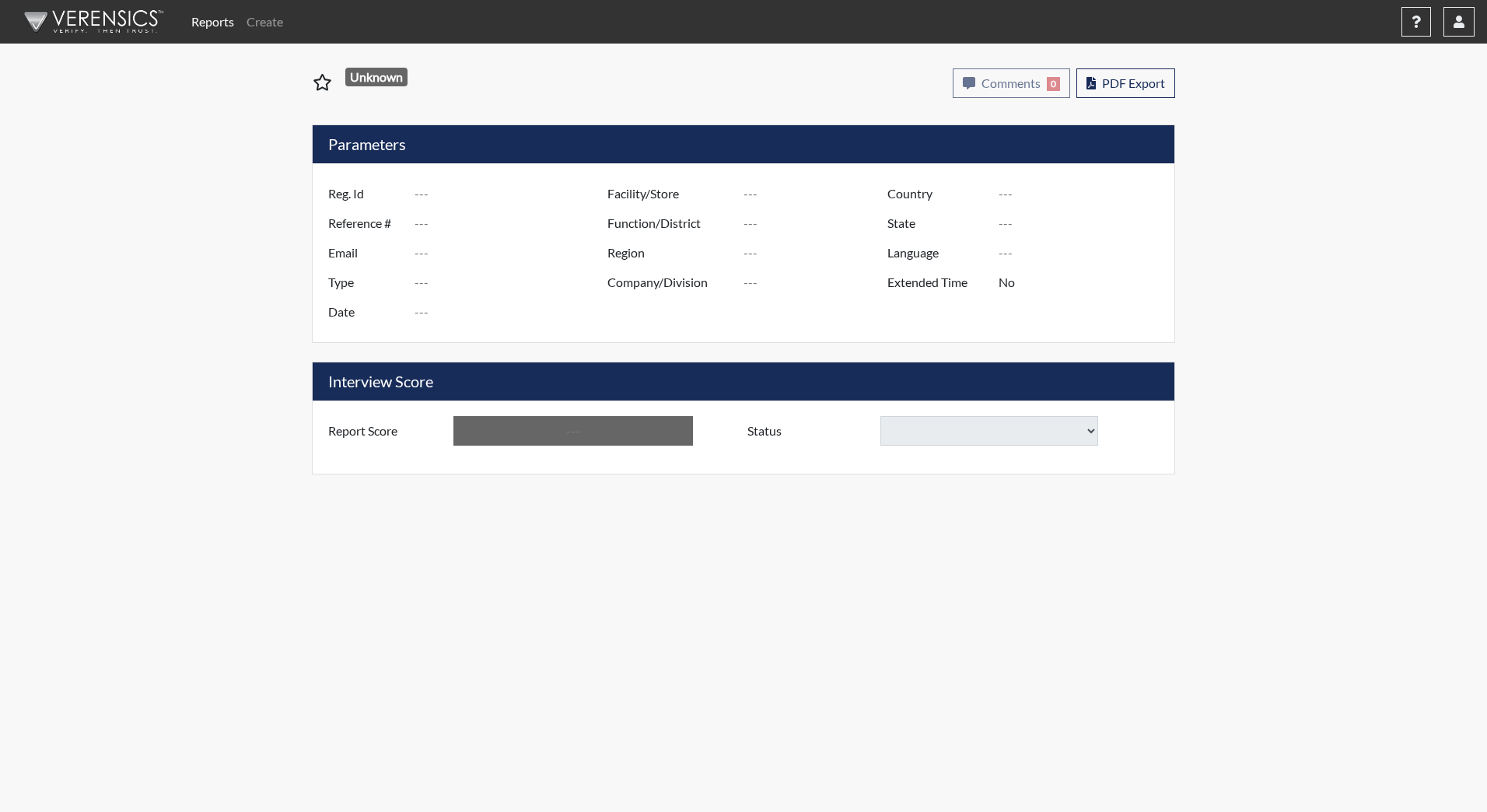
type input "[PERSON_NAME][GEOGRAPHIC_DATA]"
type input "JRCC/518"
type input "[GEOGRAPHIC_DATA]"
type input "[US_STATE]"
type input "English"
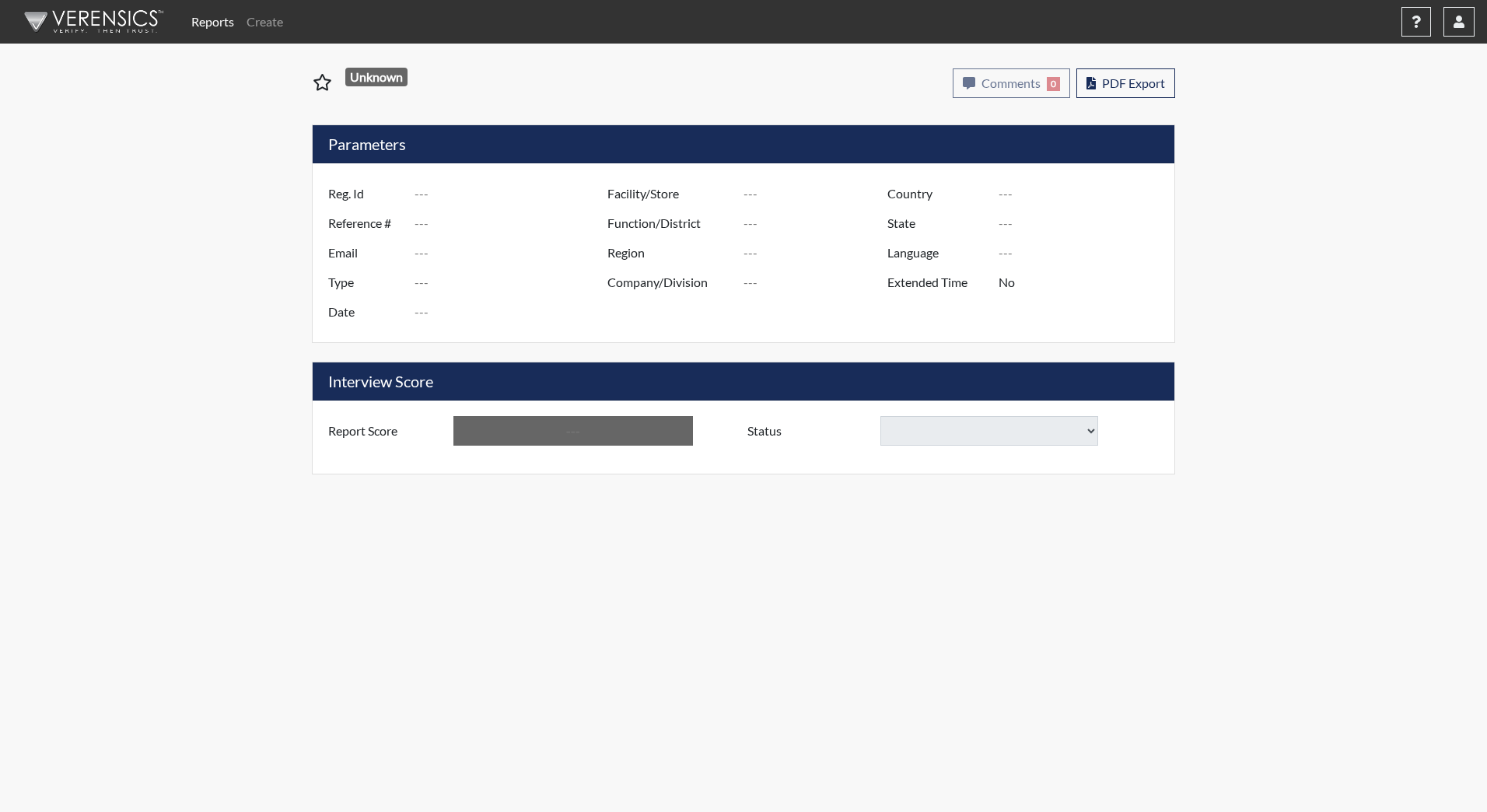
type input "Above Conditions"
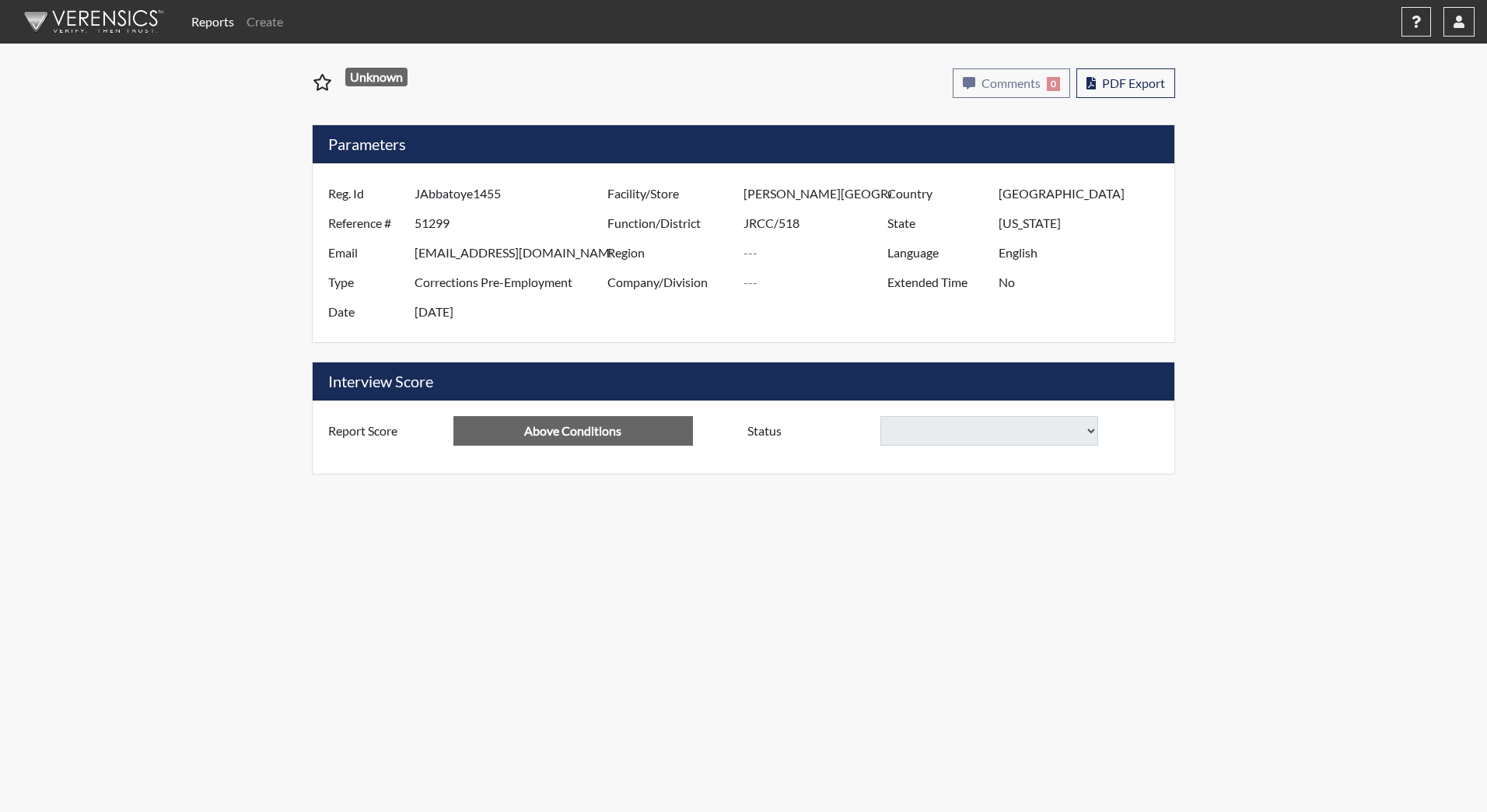
select select
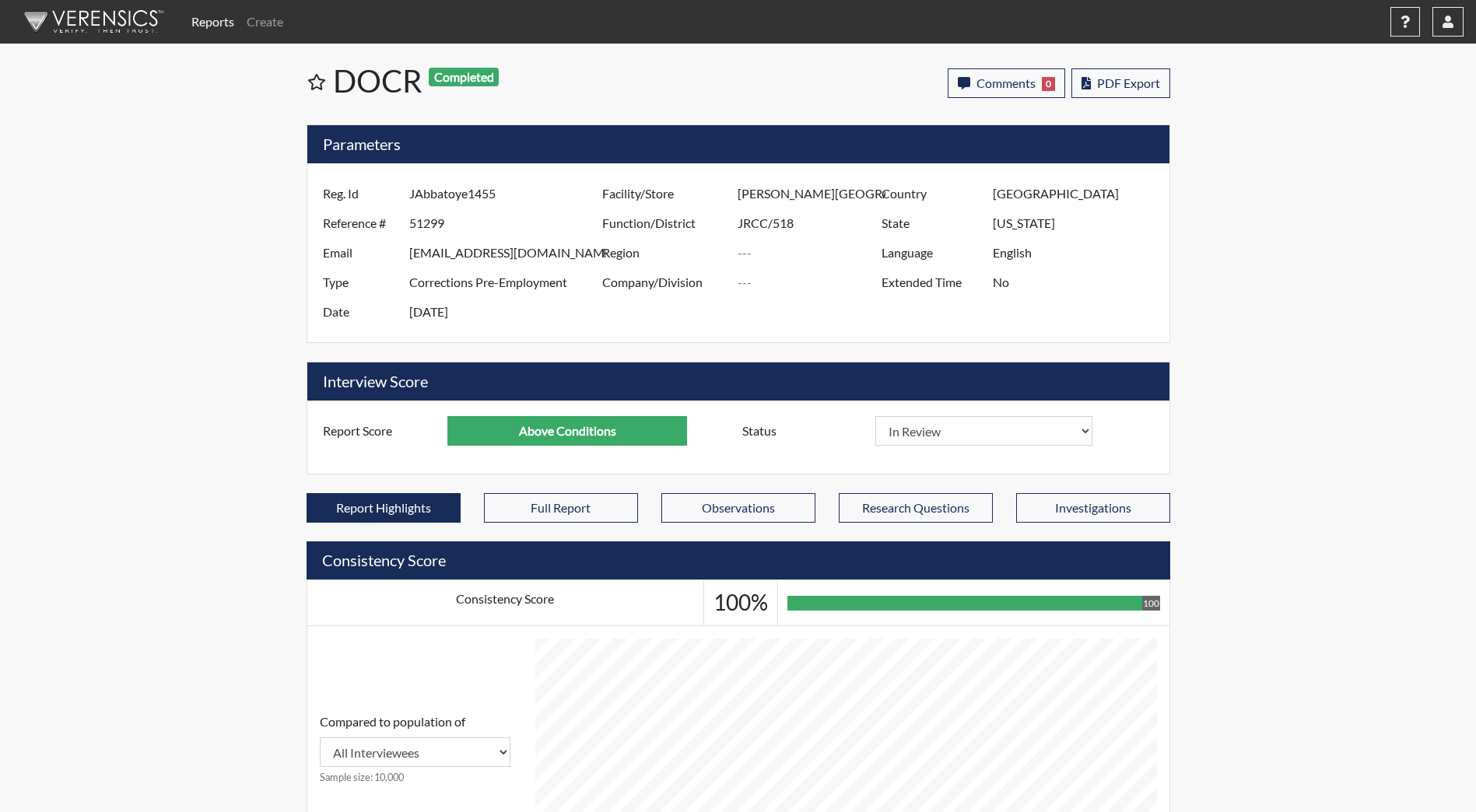
scroll to position [259, 646]
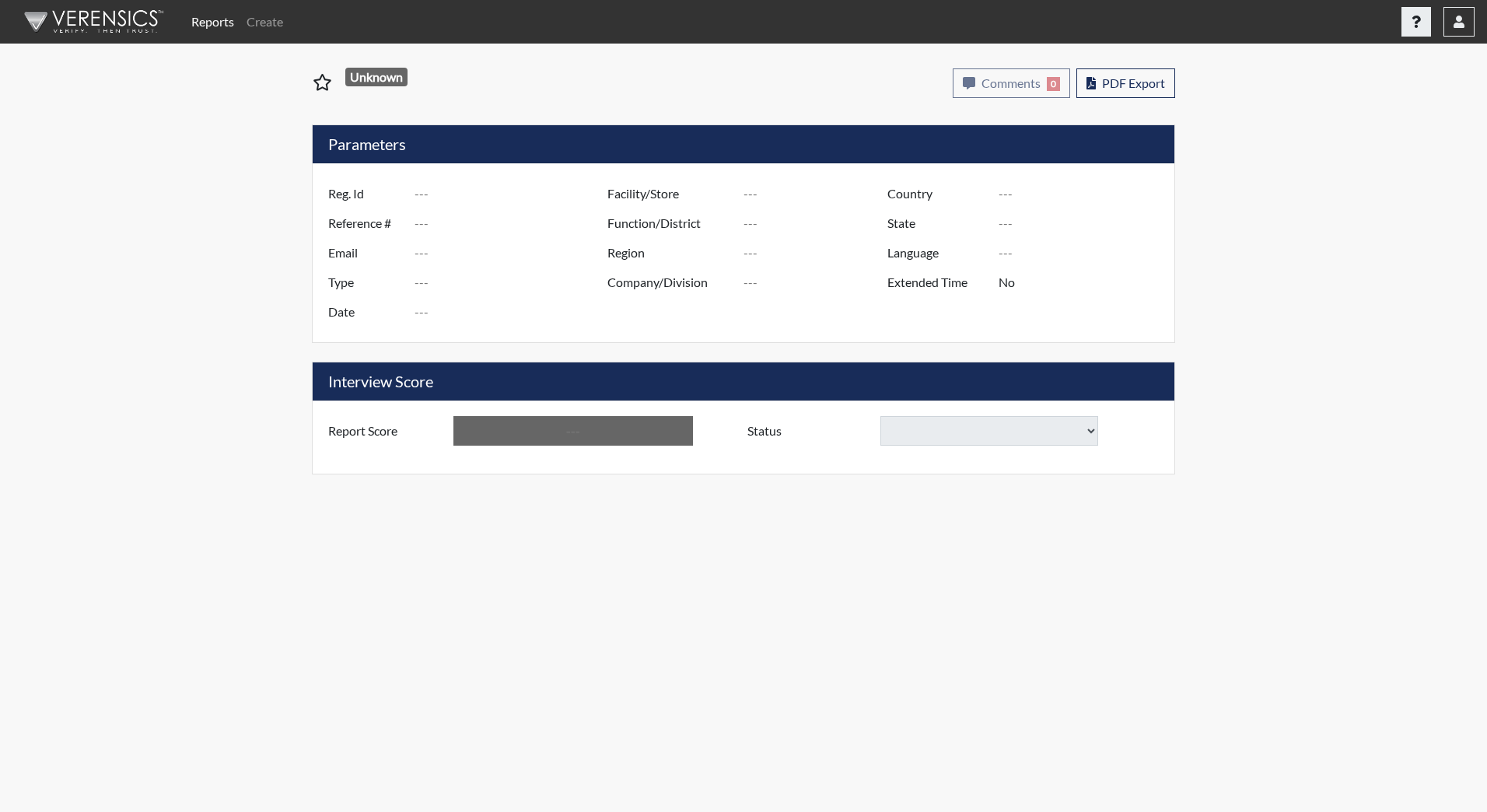
type input "SLeigh8737"
type input "51288"
type input "sijohnso1998@yahoo.com"
type input "Corrections Pre-Employment"
type input "Sep 15, 2025"
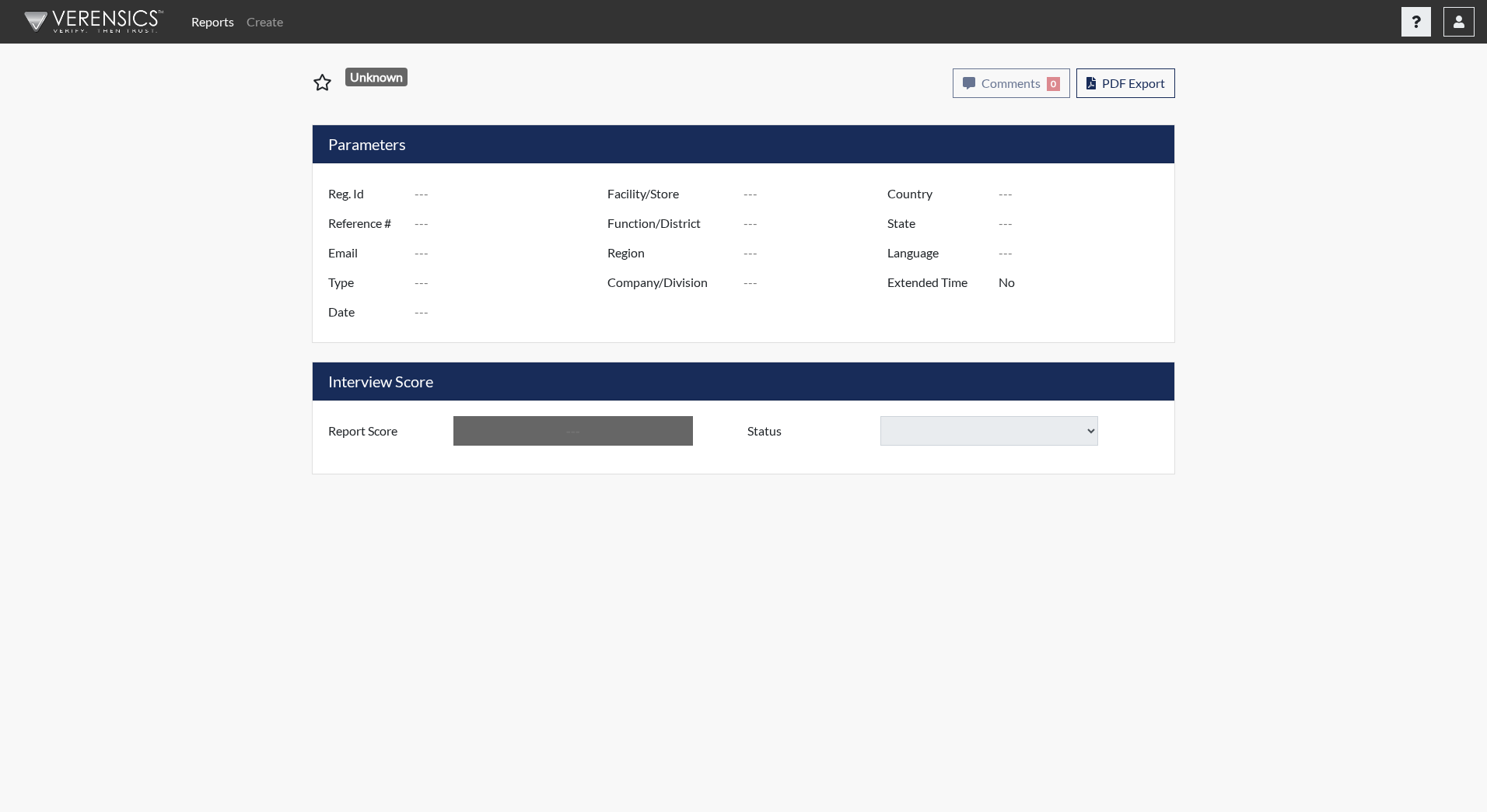
type input "[PERSON_NAME][GEOGRAPHIC_DATA]"
type input "JRCC/518"
type input "[GEOGRAPHIC_DATA]"
type input "[US_STATE]"
type input "English"
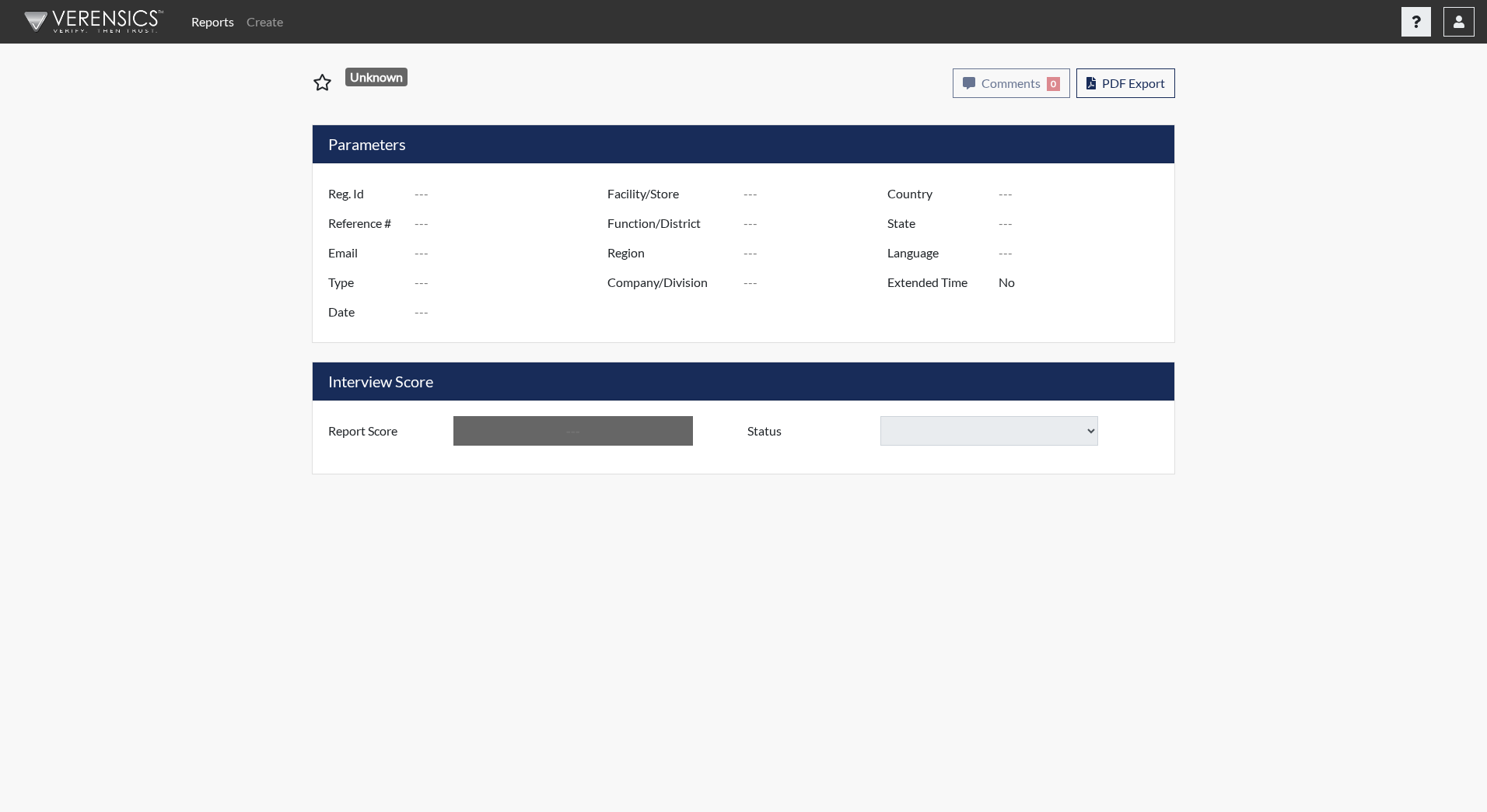
type input "Above Conditions"
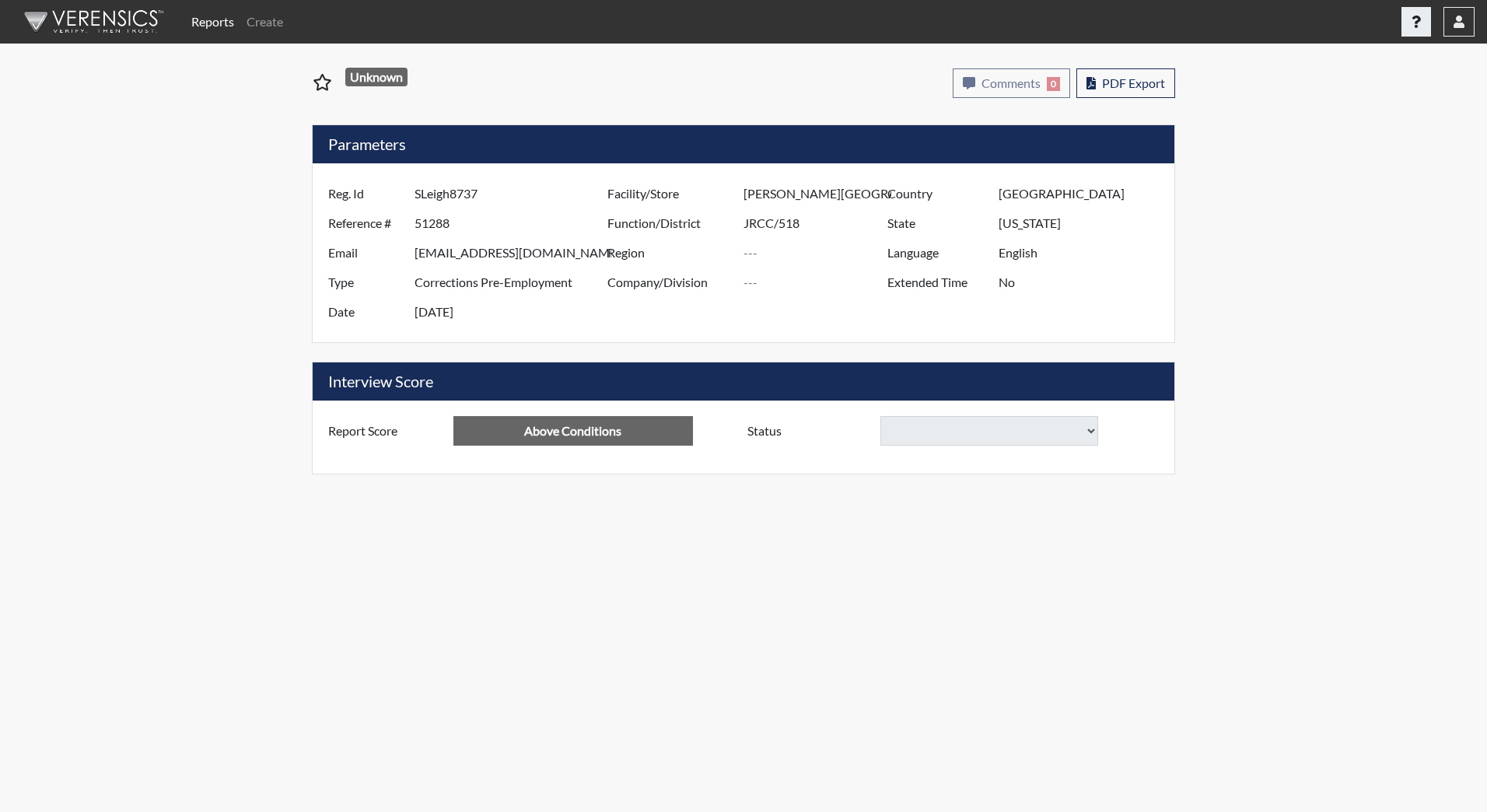
select select
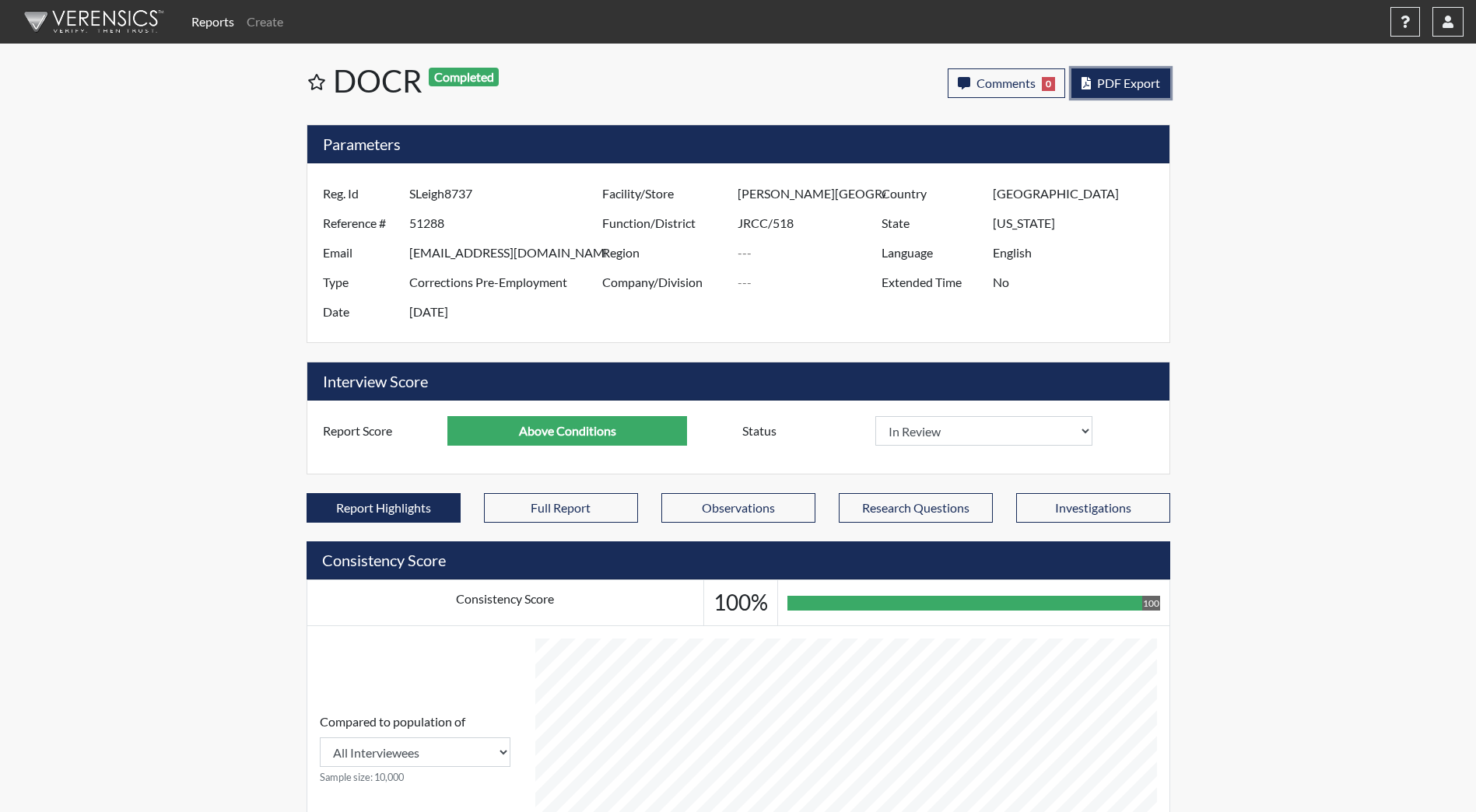
click at [1135, 78] on span "PDF Export" at bounding box center [1128, 83] width 63 height 15
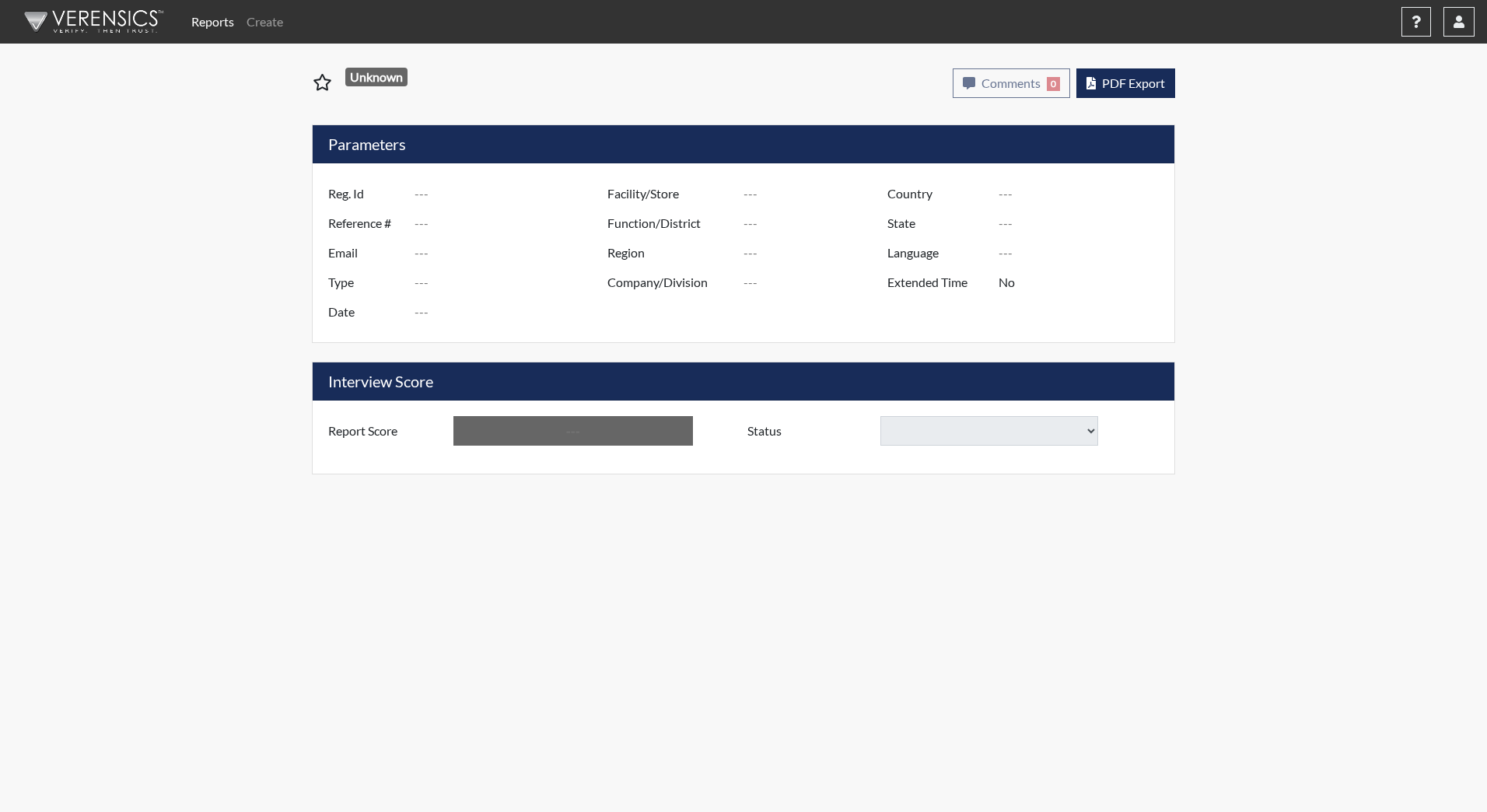
type input "BCronrath9673"
type input "51275"
type input "blcronrath@gmail.com"
type input "Corrections Pre-Employment"
type input "Sep 12, 2025"
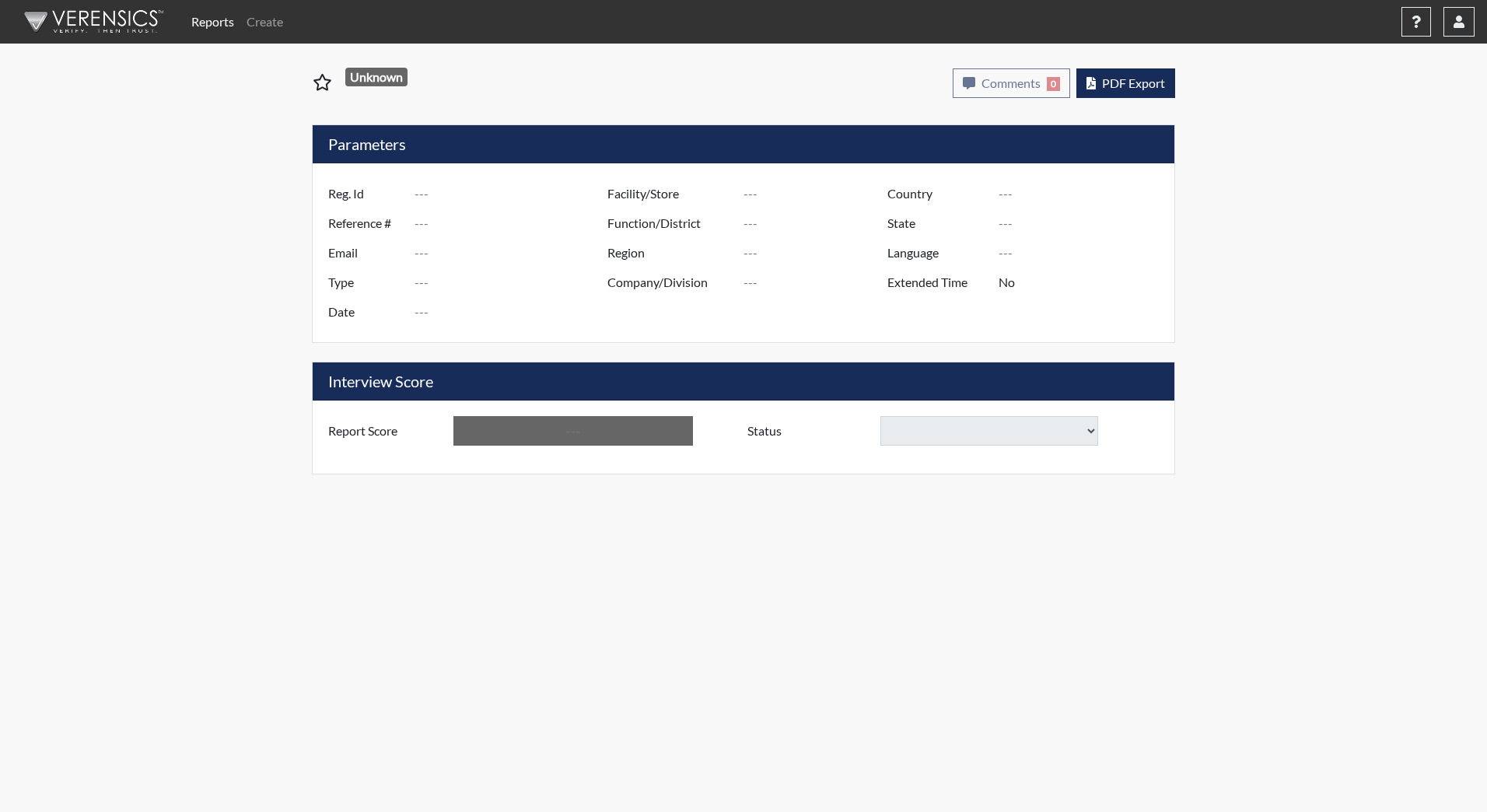
type input "[PERSON_NAME][GEOGRAPHIC_DATA]"
type input "JRCC/518"
type input "[GEOGRAPHIC_DATA]"
type input "[US_STATE]"
type input "English"
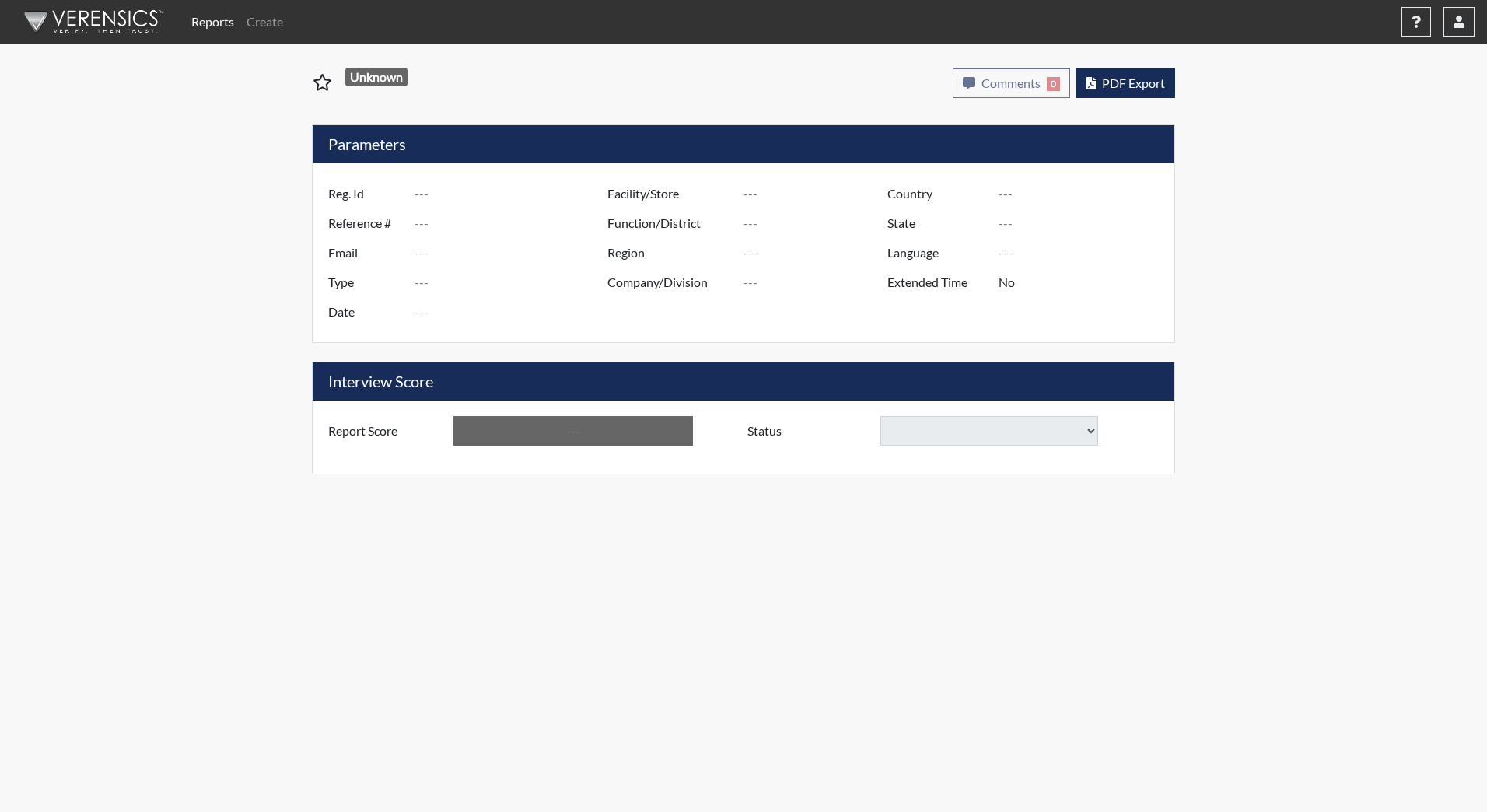
type input "Above Conditions"
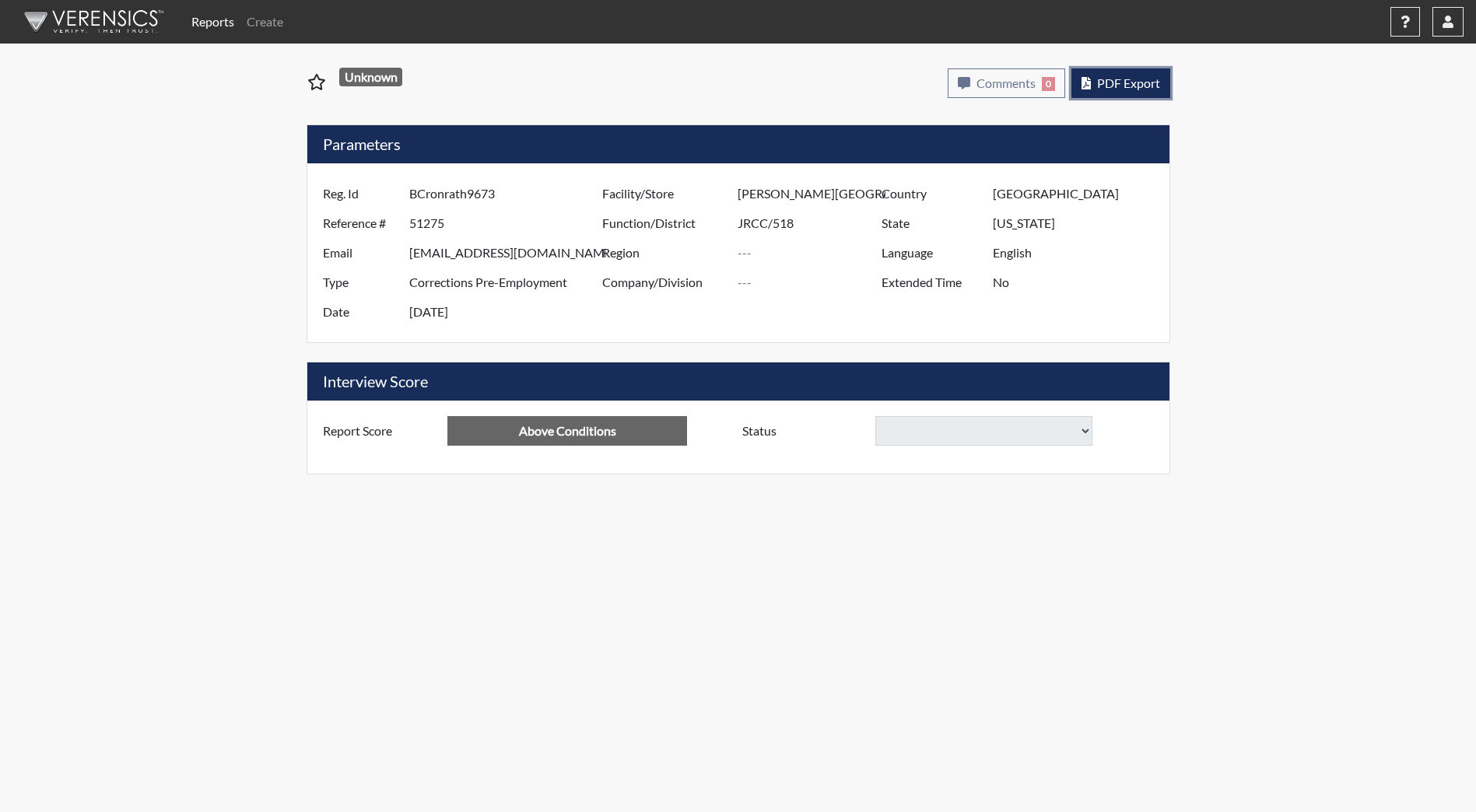
select select
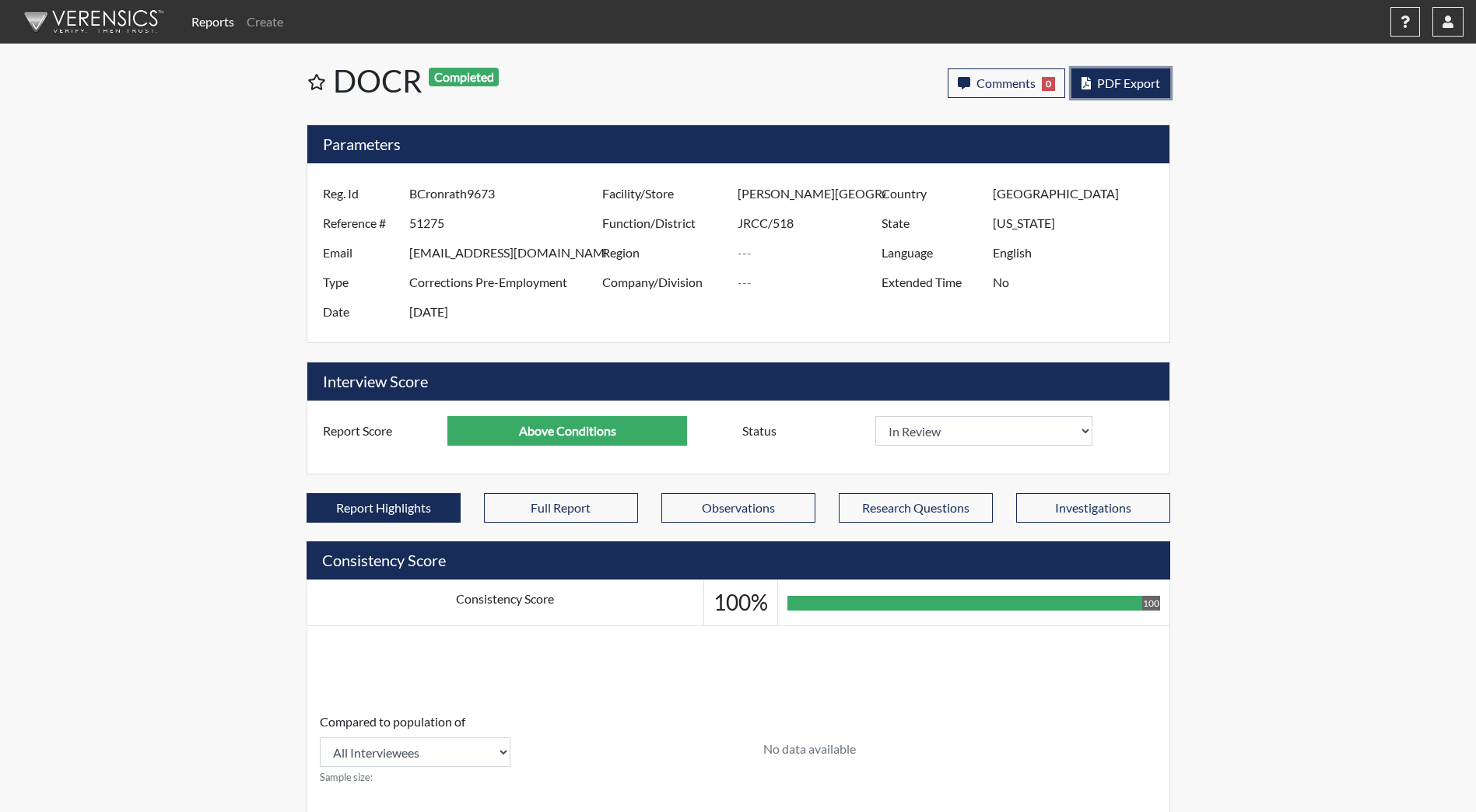
click at [1133, 78] on span "PDF Export" at bounding box center [1128, 83] width 63 height 15
